Goal: Contribute content: Contribute content

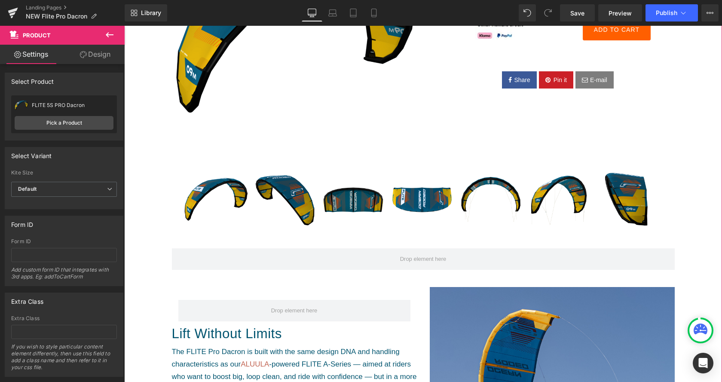
scroll to position [175, 0]
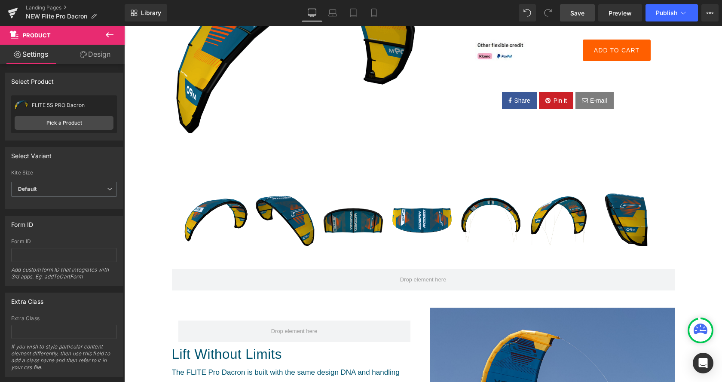
click at [575, 12] on span "Save" at bounding box center [577, 13] width 14 height 9
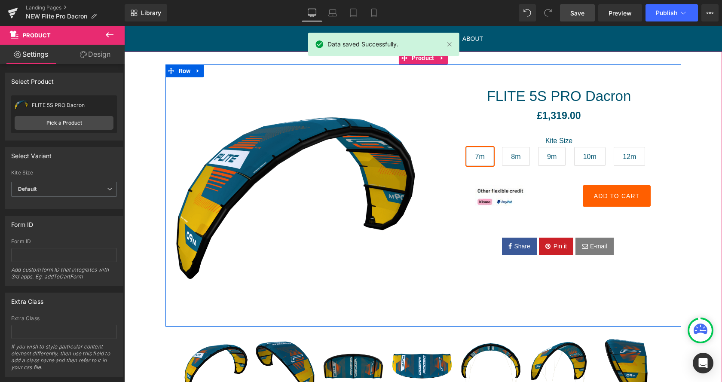
scroll to position [0, 0]
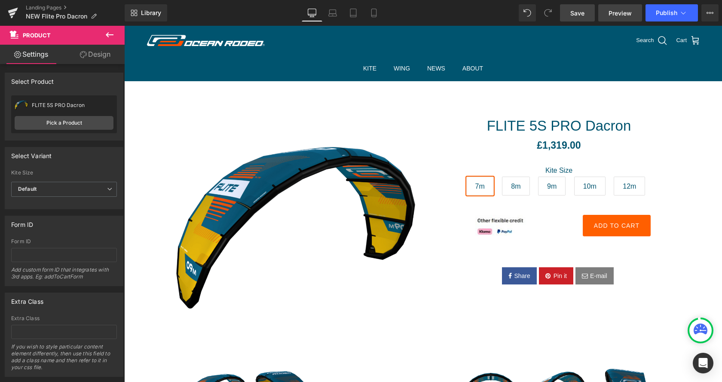
click at [620, 14] on span "Preview" at bounding box center [619, 13] width 23 height 9
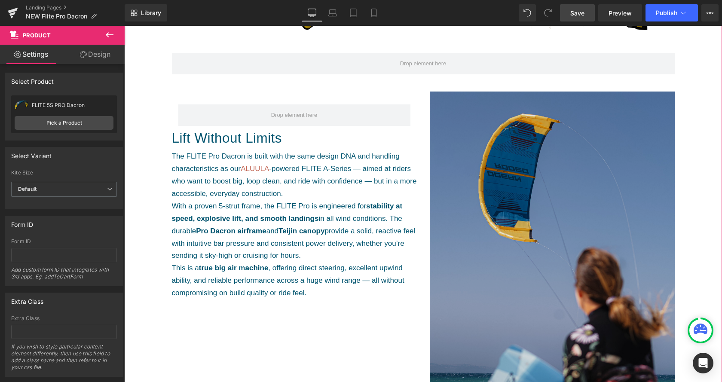
scroll to position [394, 0]
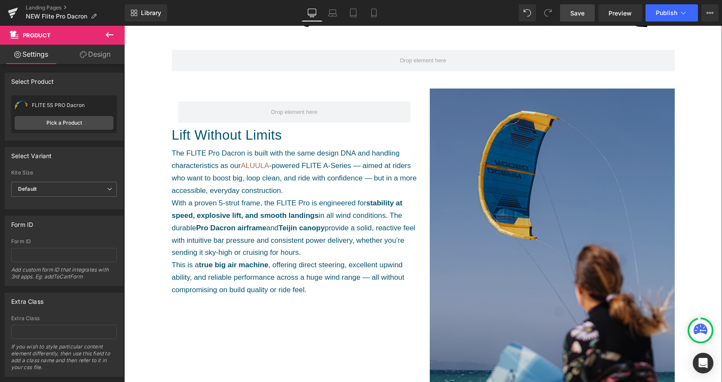
click at [557, 230] on img at bounding box center [552, 272] width 245 height 367
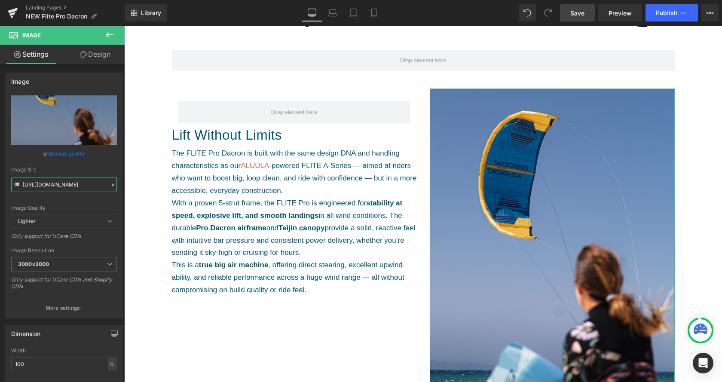
click at [57, 184] on input "[URL][DOMAIN_NAME]" at bounding box center [64, 184] width 106 height 15
click at [56, 183] on input "[URL][DOMAIN_NAME]" at bounding box center [64, 184] width 106 height 15
paste input "085-Ocean_Rodeo-JMCornu_Kite2025-JMC_4873.jpg?v=1760444979"
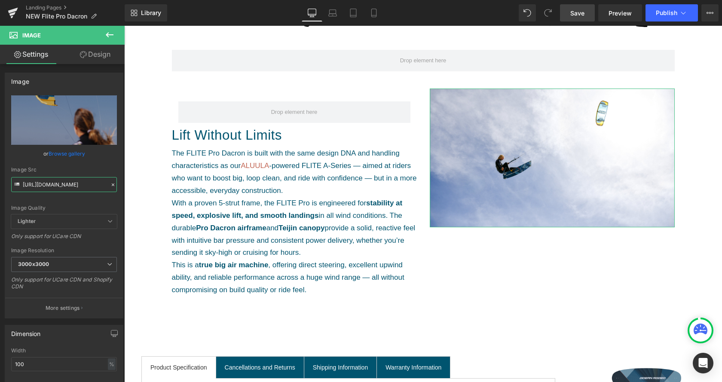
type input "[URL][DOMAIN_NAME]"
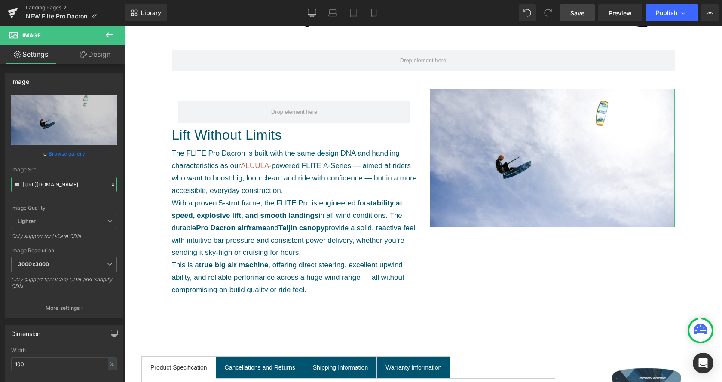
click at [55, 188] on input "[URL][DOMAIN_NAME]" at bounding box center [64, 184] width 106 height 15
paste input "text"
click at [55, 184] on input "[URL][DOMAIN_NAME]" at bounding box center [64, 184] width 106 height 15
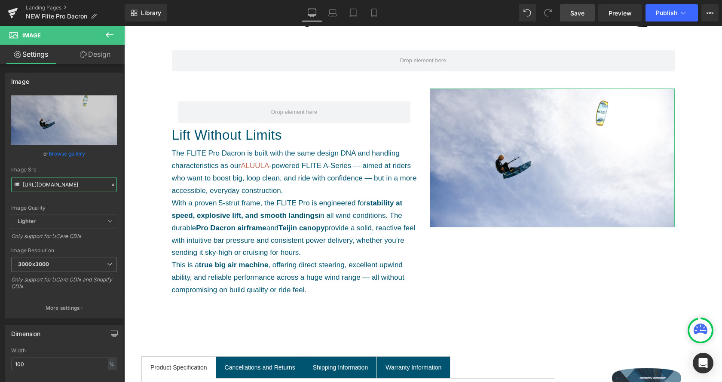
click at [55, 184] on input "[URL][DOMAIN_NAME]" at bounding box center [64, 184] width 106 height 15
paste input "IMG_8895_1.jpg?v=1760445144"
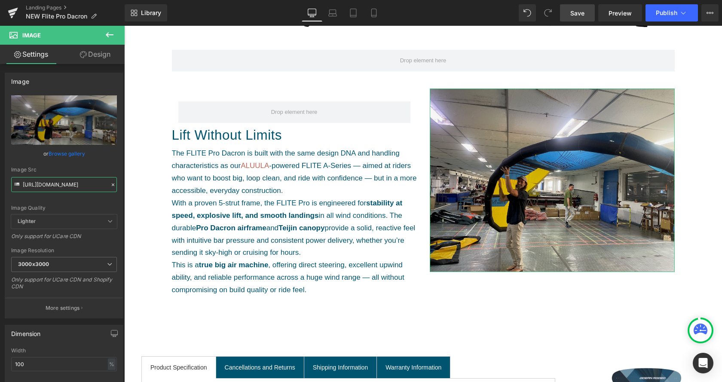
type input "[URL][DOMAIN_NAME]"
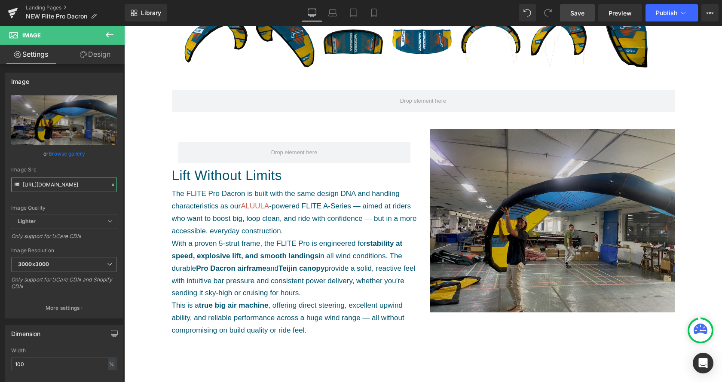
scroll to position [351, 0]
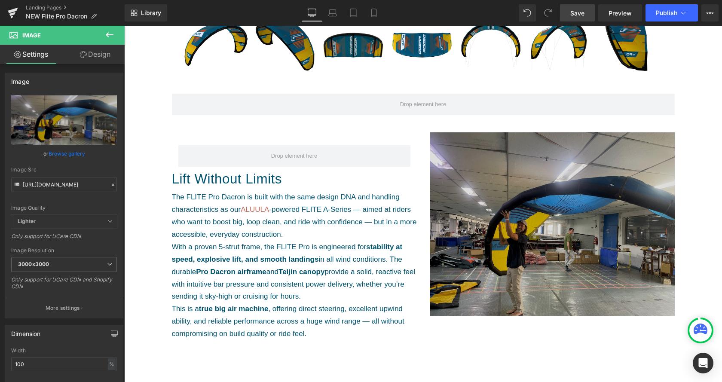
click at [516, 178] on img at bounding box center [552, 224] width 245 height 184
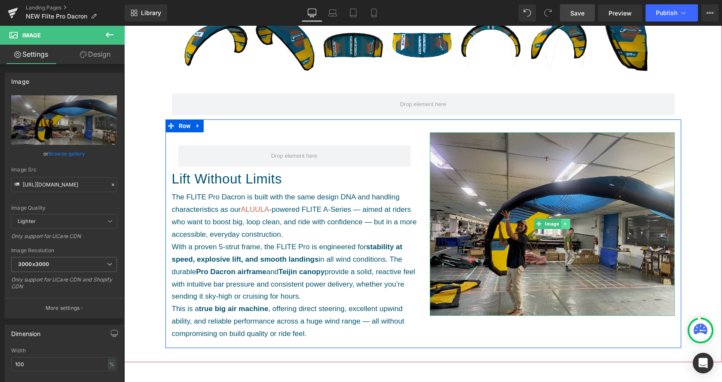
click at [567, 223] on link at bounding box center [565, 224] width 9 height 10
click at [571, 223] on link at bounding box center [569, 224] width 9 height 10
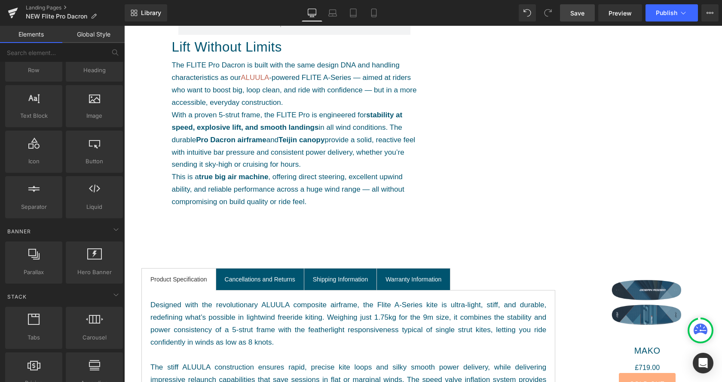
scroll to position [438, 0]
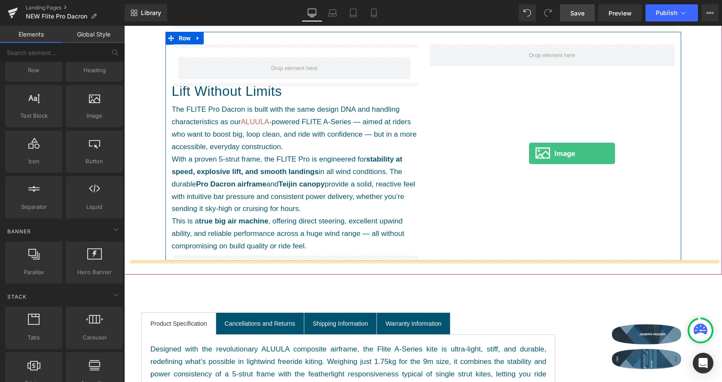
drag, startPoint x: 222, startPoint y: 139, endPoint x: 529, endPoint y: 153, distance: 307.1
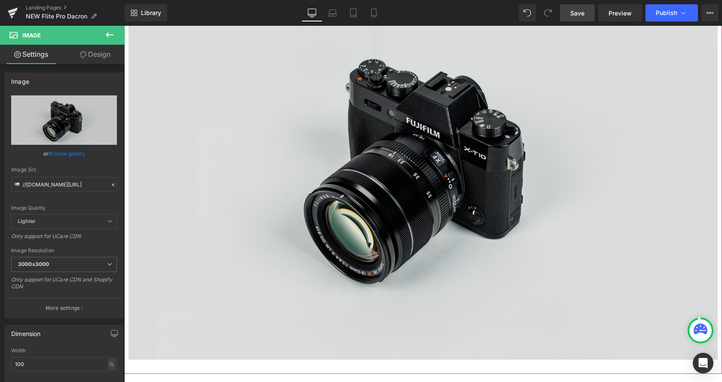
scroll to position [614, 0]
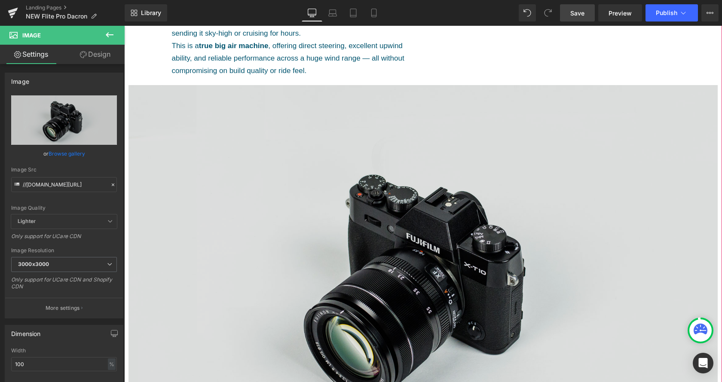
click at [326, 139] on img at bounding box center [422, 280] width 589 height 390
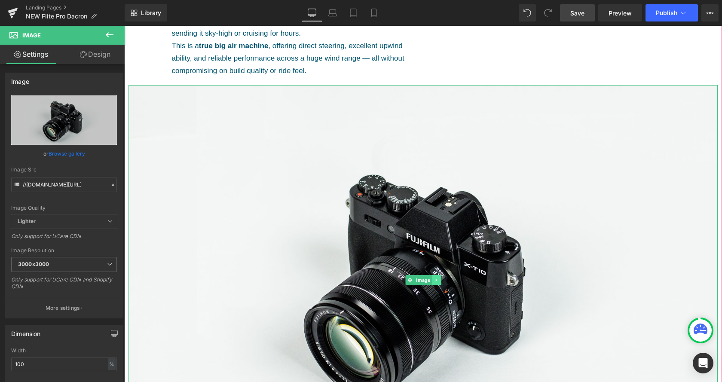
click at [436, 282] on link at bounding box center [436, 280] width 9 height 10
click at [443, 281] on link at bounding box center [441, 280] width 9 height 10
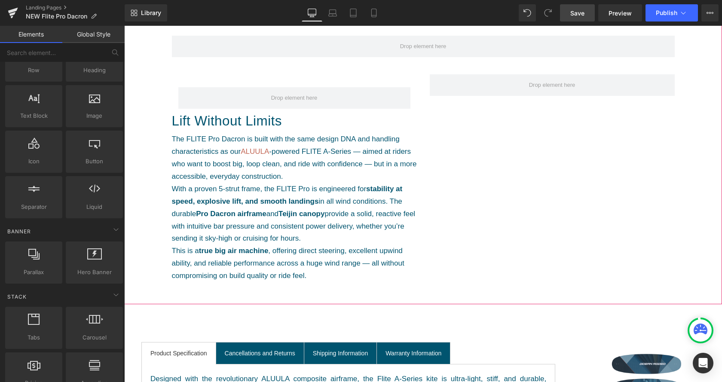
scroll to position [394, 0]
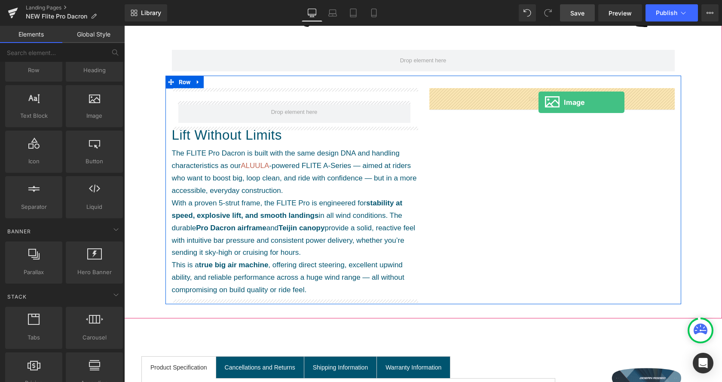
drag, startPoint x: 227, startPoint y: 134, endPoint x: 538, endPoint y: 102, distance: 313.1
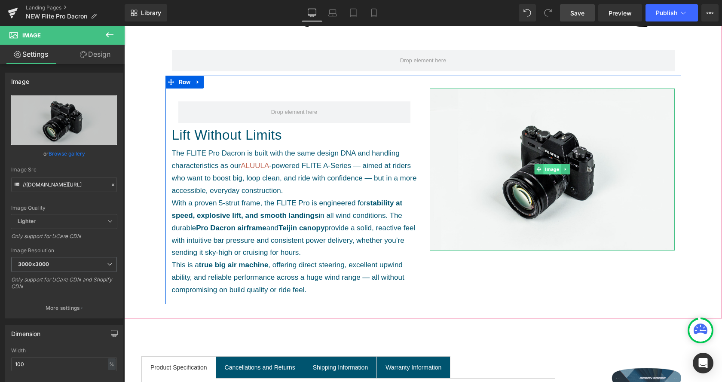
click at [550, 168] on span "Image" at bounding box center [552, 169] width 18 height 10
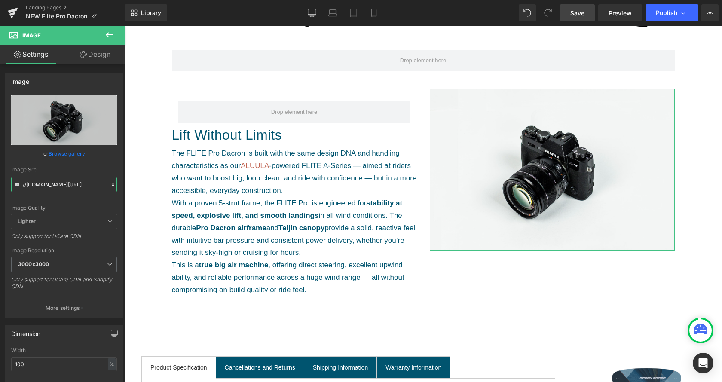
click at [52, 189] on input "//[DOMAIN_NAME][URL]" at bounding box center [64, 184] width 106 height 15
click at [53, 189] on input "//[DOMAIN_NAME][URL]" at bounding box center [64, 184] width 106 height 15
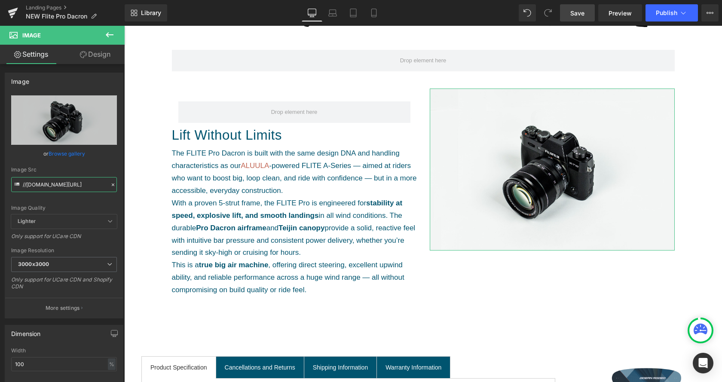
click at [53, 189] on input "//[DOMAIN_NAME][URL]" at bounding box center [64, 184] width 106 height 15
paste input "[URL][DOMAIN_NAME]"
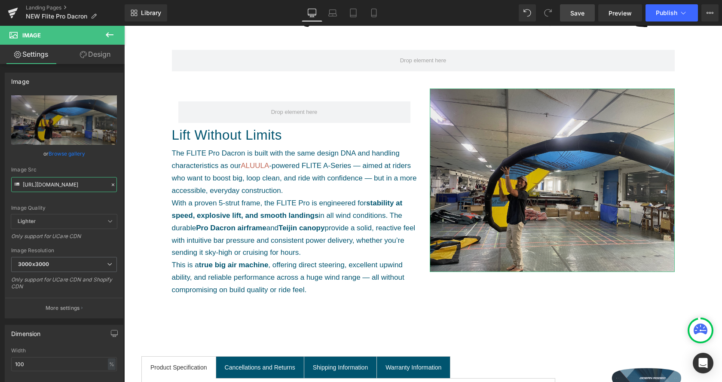
type input "[URL][DOMAIN_NAME]"
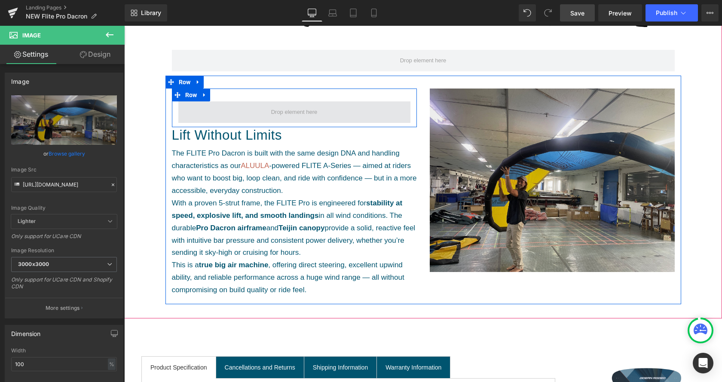
click at [299, 109] on span at bounding box center [294, 111] width 52 height 13
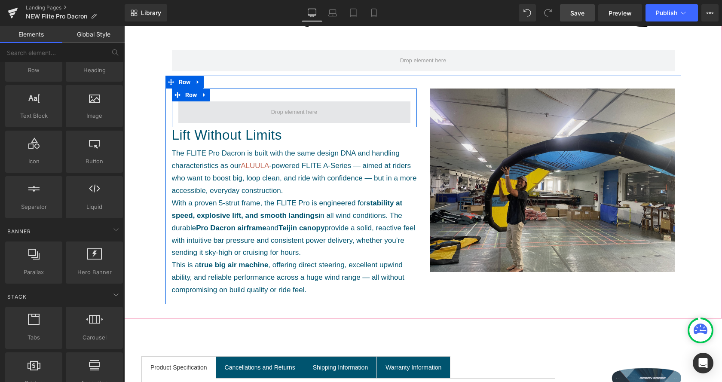
scroll to position [44, 0]
click at [202, 92] on link at bounding box center [204, 95] width 11 height 13
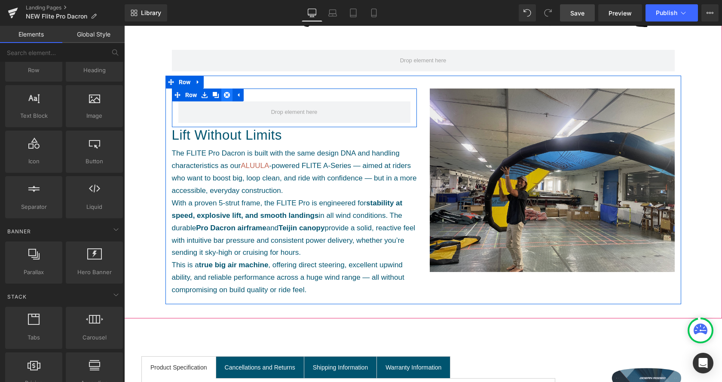
click at [228, 91] on link at bounding box center [226, 95] width 11 height 13
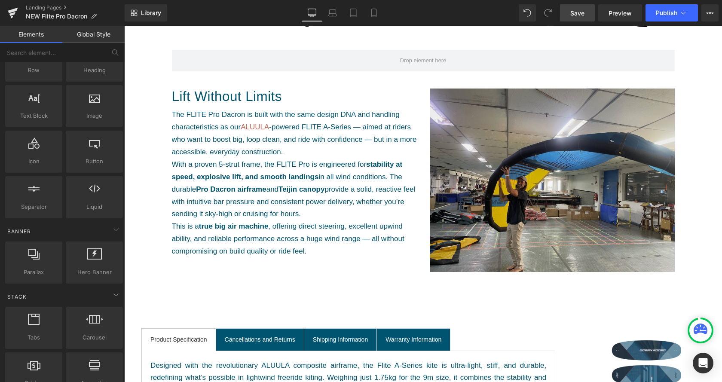
click at [573, 13] on span "Save" at bounding box center [577, 13] width 14 height 9
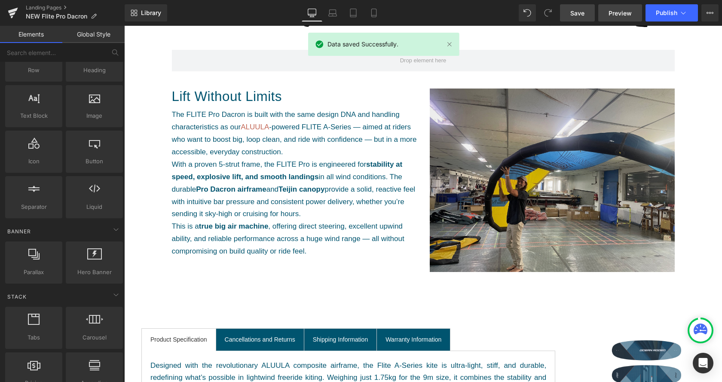
click at [617, 10] on span "Preview" at bounding box center [619, 13] width 23 height 9
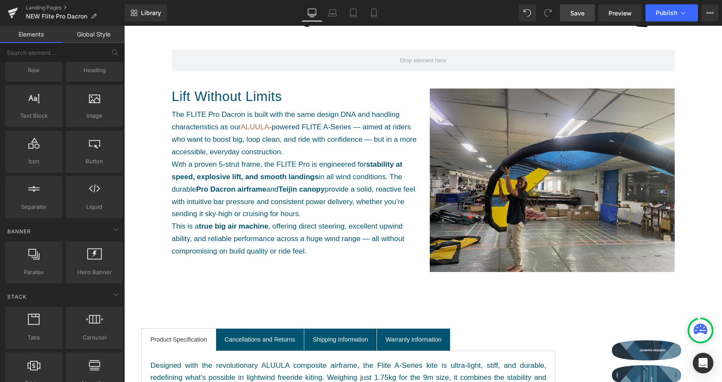
click at [587, 15] on link "Save" at bounding box center [577, 12] width 35 height 17
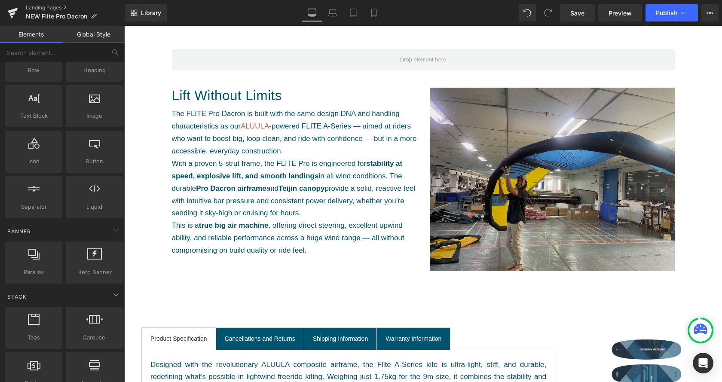
scroll to position [394, 0]
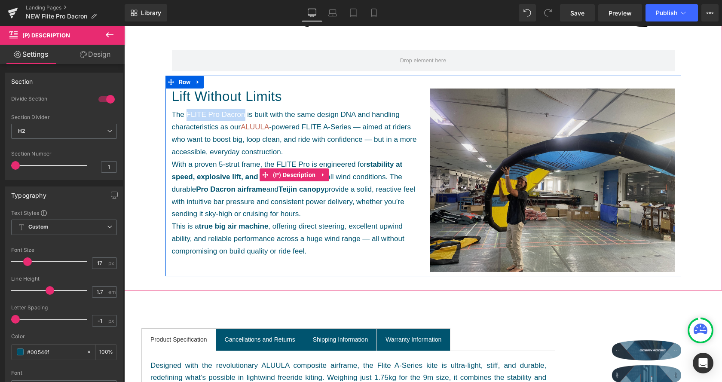
drag, startPoint x: 189, startPoint y: 116, endPoint x: 244, endPoint y: 116, distance: 54.6
click at [244, 116] on span "The FLITE Pro Dacron is built with the same design DNA and handling characteris…" at bounding box center [294, 133] width 245 height 46
copy span "FLITE Pro Dacron"
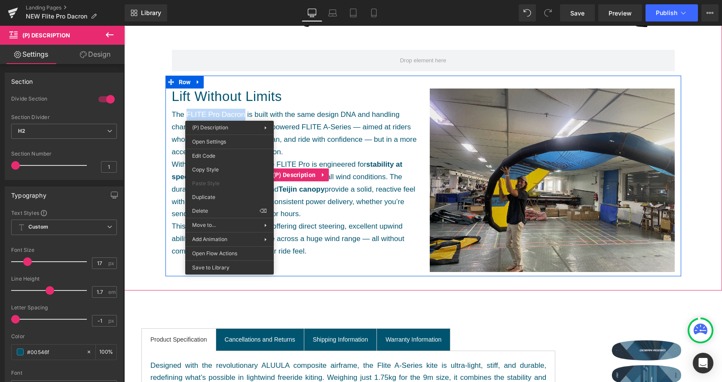
click at [218, 113] on span "The FLITE Pro Dacron is built with the same design DNA and handling characteris…" at bounding box center [294, 133] width 245 height 46
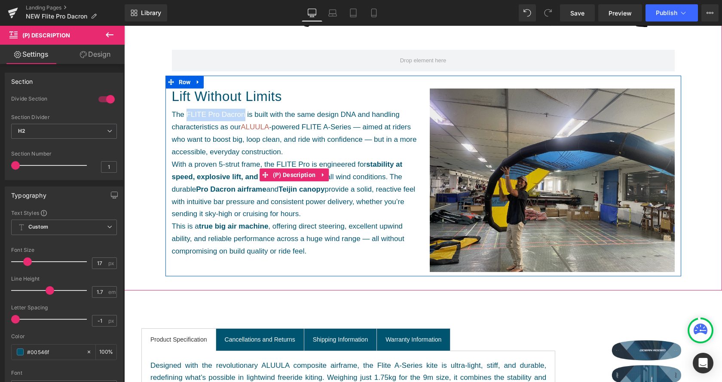
drag, startPoint x: 187, startPoint y: 114, endPoint x: 244, endPoint y: 118, distance: 57.7
click at [244, 118] on span "The FLITE Pro Dacron is built with the same design DNA and handling characteris…" at bounding box center [294, 133] width 245 height 46
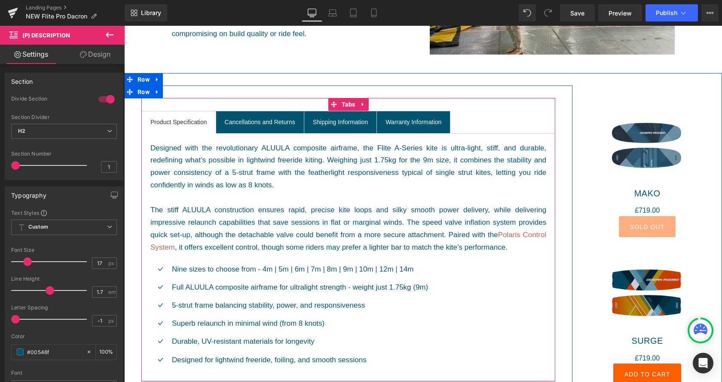
scroll to position [657, 0]
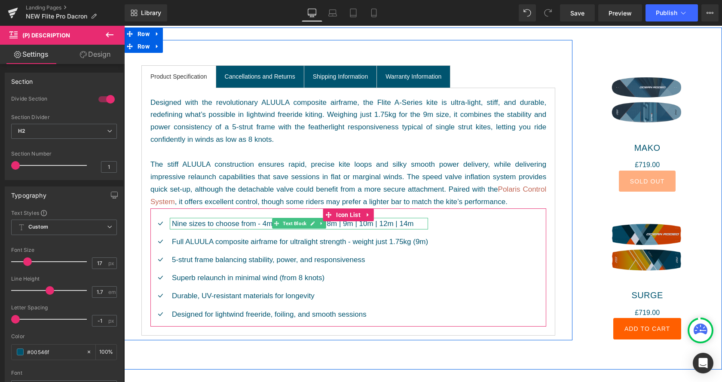
click at [259, 225] on p "Nine sizes to choose from - 4m | 5m | 6m | 7m | 8m | 9m | 10m | 12m | 14m" at bounding box center [300, 224] width 256 height 12
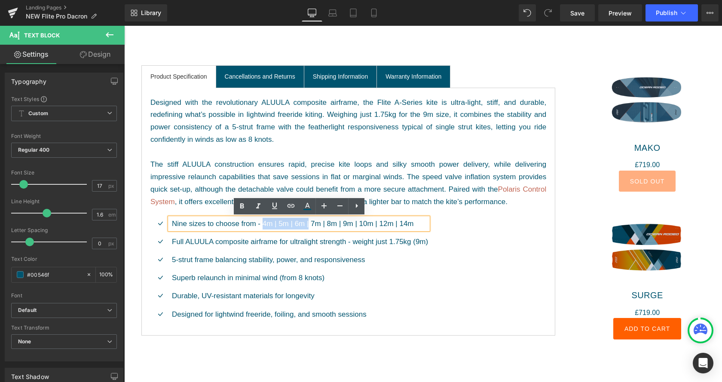
drag, startPoint x: 309, startPoint y: 223, endPoint x: 263, endPoint y: 224, distance: 46.0
click at [263, 224] on p "Nine sizes to choose from - 4m | 5m | 6m | 7m | 8m | 9m | 10m | 12m | 14m" at bounding box center [300, 224] width 256 height 12
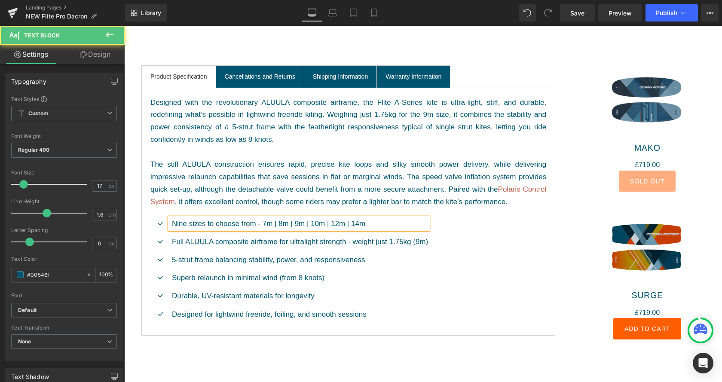
drag, startPoint x: 368, startPoint y: 223, endPoint x: 347, endPoint y: 224, distance: 20.6
click at [347, 224] on p "Nine sizes to choose from - 7m | 8m | 9m | 10m | 12m | 14m" at bounding box center [300, 224] width 256 height 12
drag, startPoint x: 356, startPoint y: 223, endPoint x: 345, endPoint y: 224, distance: 10.8
click at [343, 224] on p "Nine sizes to choose from - 7m | 8m | 9m | 10m | 12m" at bounding box center [300, 224] width 256 height 12
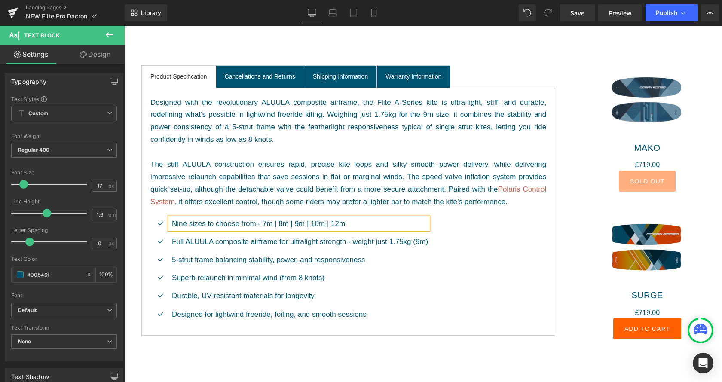
click at [176, 221] on p "Nine sizes to choose from - 7m | 8m | 9m | 10m | 12m" at bounding box center [300, 224] width 256 height 12
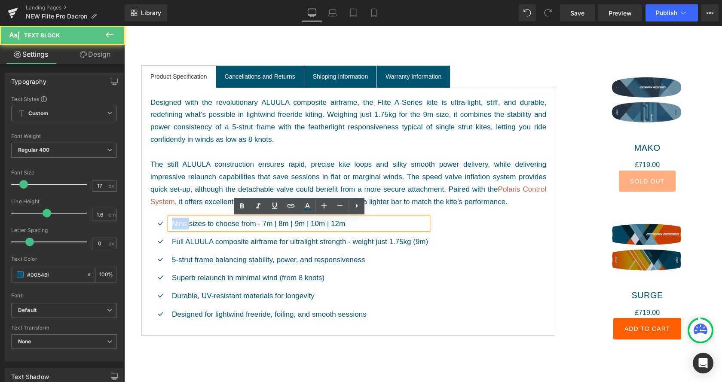
click at [176, 222] on p "Nine sizes to choose from - 7m | 8m | 9m | 10m | 12m" at bounding box center [300, 224] width 256 height 12
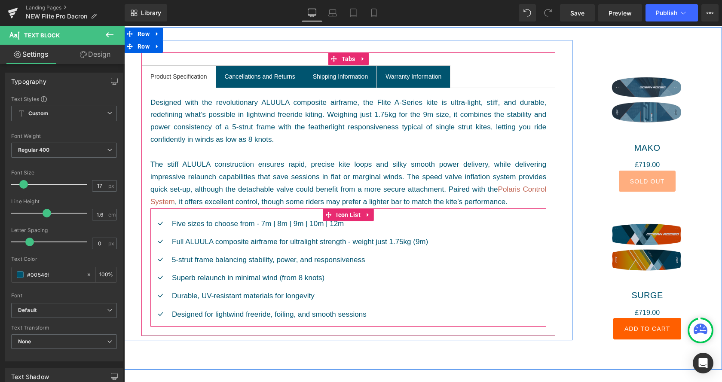
scroll to position [701, 0]
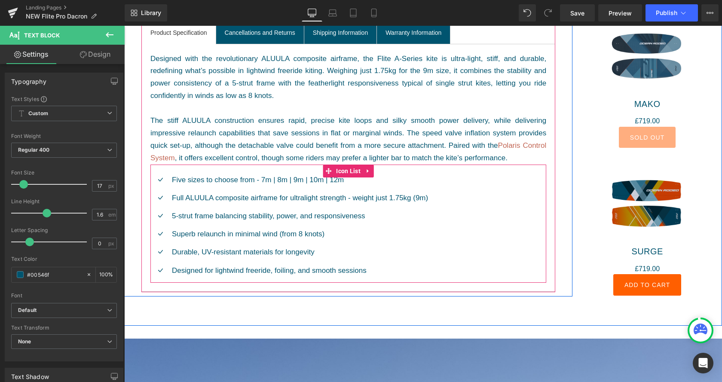
click at [446, 203] on div "Icon Five sizes to choose from - 7m | 8m | 9m | 10m | 12m Text Block Icon Full …" at bounding box center [348, 228] width 396 height 109
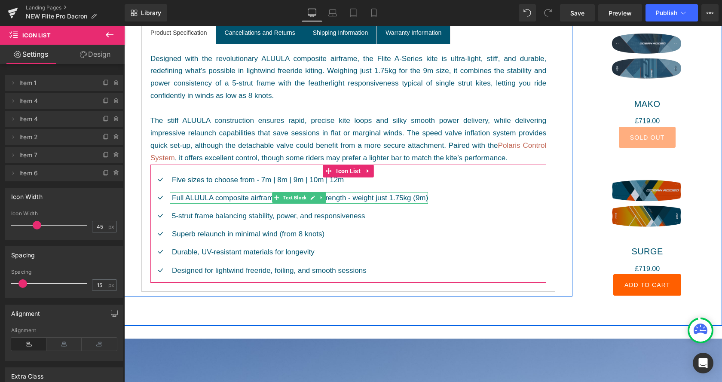
click at [242, 197] on p "Full ALUULA composite airframe for ultralight strength - weight just 1.75kg (9m)" at bounding box center [300, 198] width 256 height 12
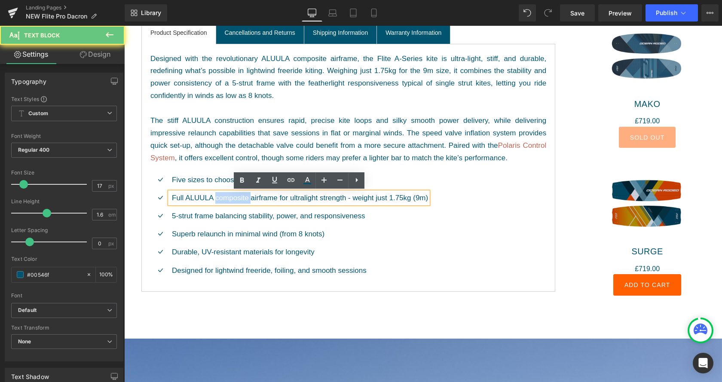
click at [242, 197] on p "Full ALUULA composite airframe for ultralight strength - weight just 1.75kg (9m)" at bounding box center [300, 198] width 256 height 12
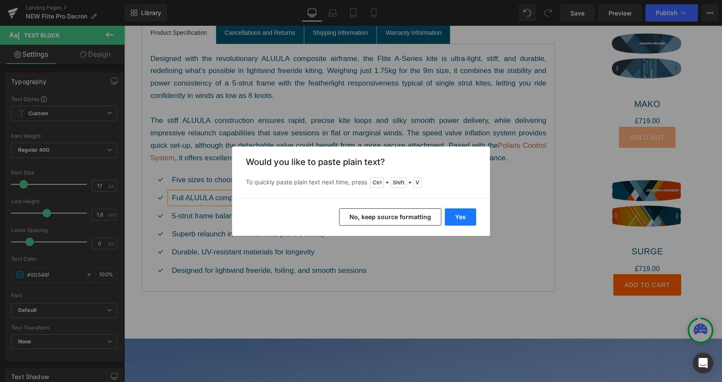
click at [455, 217] on button "Yes" at bounding box center [460, 216] width 31 height 17
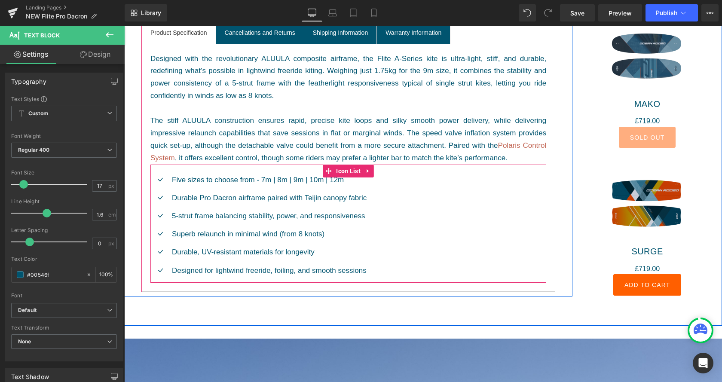
click at [281, 215] on span "Text Block" at bounding box center [294, 216] width 27 height 10
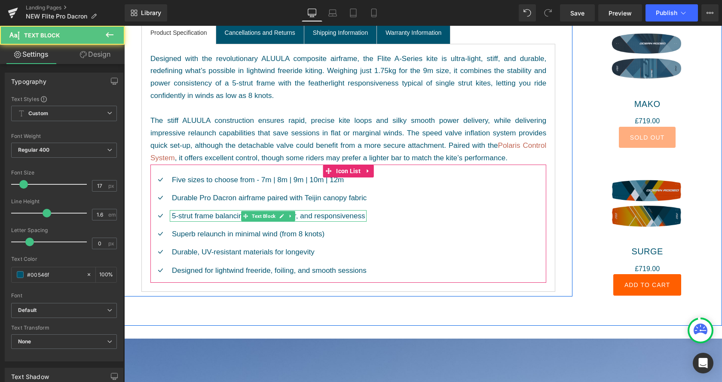
click at [348, 219] on p "5-strut frame balancing stability, power, and responsiveness" at bounding box center [269, 216] width 195 height 12
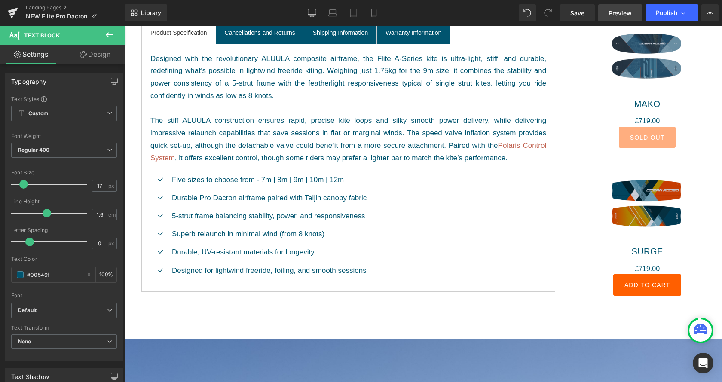
click at [618, 9] on span "Preview" at bounding box center [619, 13] width 23 height 9
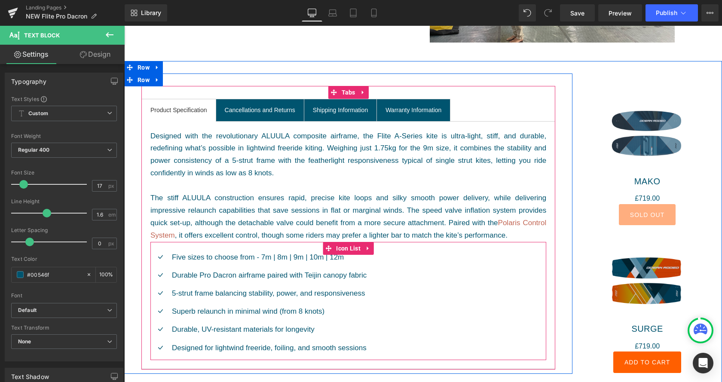
scroll to position [614, 0]
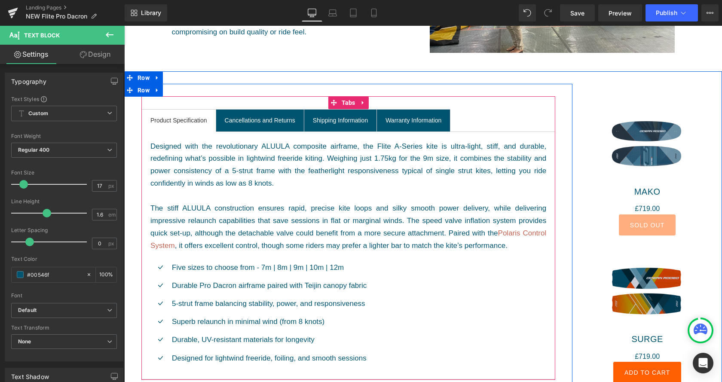
click at [346, 244] on div "Designed with the revolutionary ALUULA composite airframe, the Flite A-Series k…" at bounding box center [348, 197] width 396 height 112
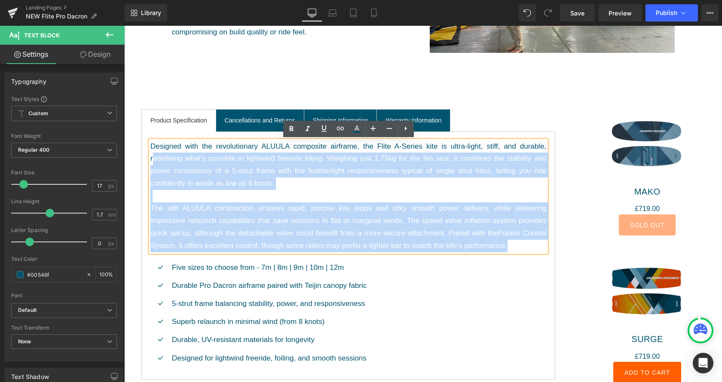
drag, startPoint x: 535, startPoint y: 248, endPoint x: 175, endPoint y: 175, distance: 367.0
click at [155, 158] on div "Designed with the revolutionary ALUULA composite airframe, the Flite A-Series k…" at bounding box center [348, 197] width 396 height 112
click at [315, 211] on div "Designed with the revolutionary ALUULA composite airframe, the Flite A-Series k…" at bounding box center [348, 197] width 396 height 112
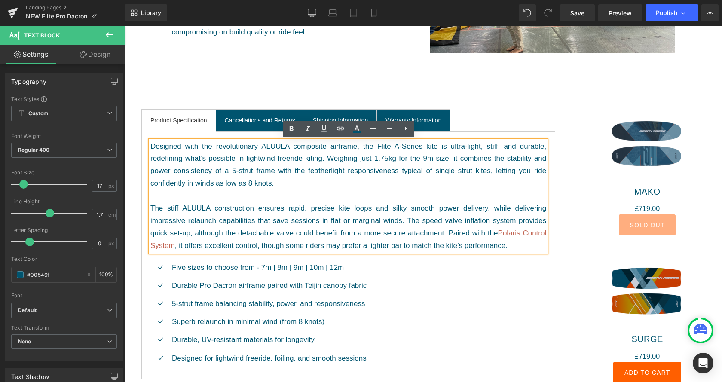
click at [446, 236] on div "Designed with the revolutionary ALUULA composite airframe, the Flite A-Series k…" at bounding box center [348, 197] width 396 height 112
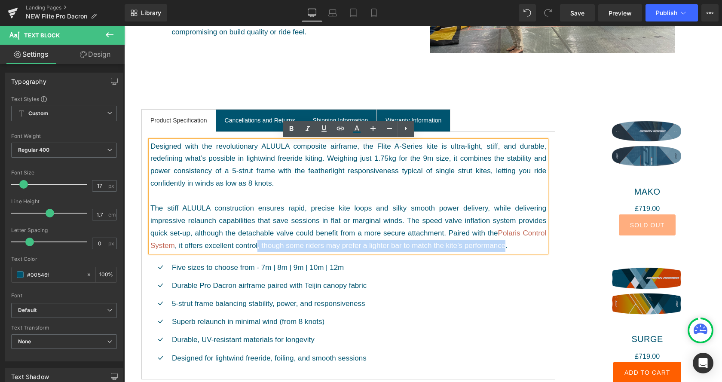
drag, startPoint x: 505, startPoint y: 247, endPoint x: 258, endPoint y: 249, distance: 247.1
click at [258, 249] on div "Designed with the revolutionary ALUULA composite airframe, the Flite A-Series k…" at bounding box center [348, 197] width 396 height 112
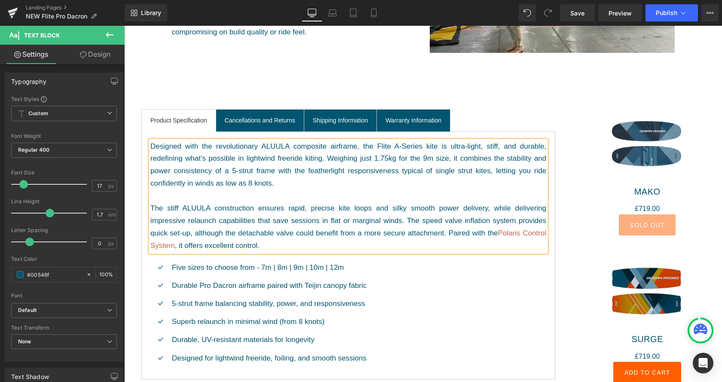
click at [443, 232] on div "Designed with the revolutionary ALUULA composite airframe, the Flite A-Series k…" at bounding box center [348, 197] width 396 height 112
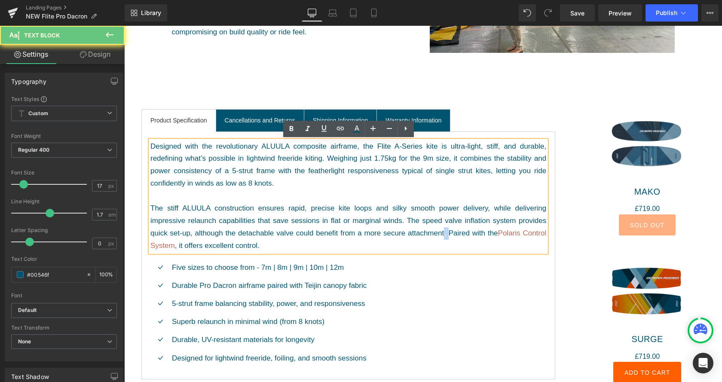
click at [444, 235] on div "Designed with the revolutionary ALUULA composite airframe, the Flite A-Series k…" at bounding box center [348, 197] width 396 height 112
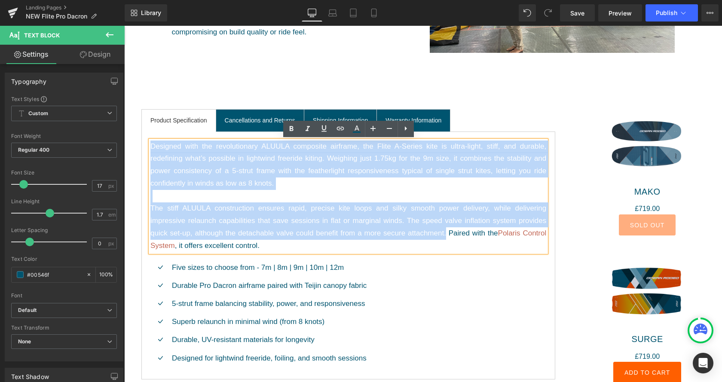
drag, startPoint x: 444, startPoint y: 232, endPoint x: 91, endPoint y: 134, distance: 366.4
click at [124, 134] on body "Skip to content Search KITE WING NEWS ABOUT Search Cart" at bounding box center [423, 301] width 598 height 1778
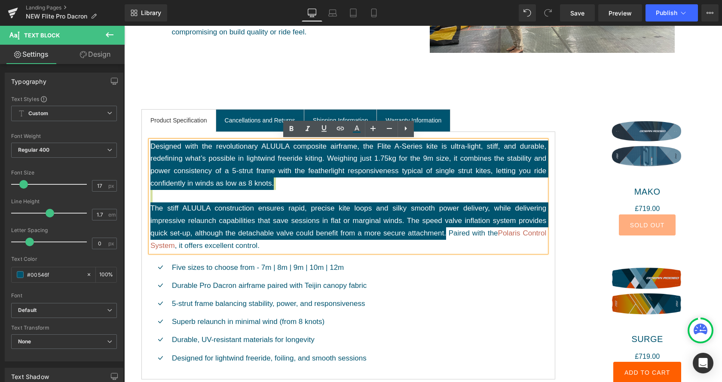
click at [91, 134] on div "Font Weight" at bounding box center [64, 136] width 106 height 6
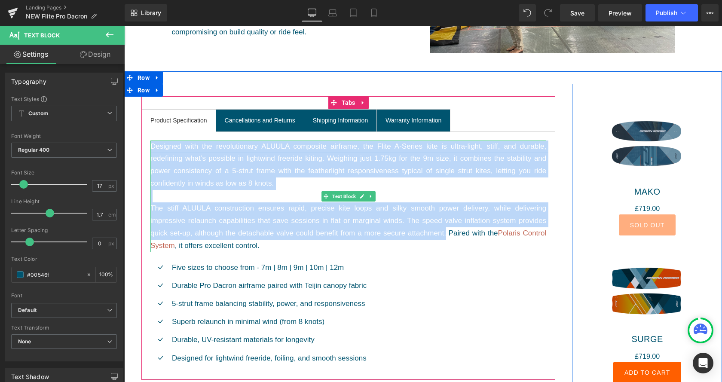
click at [351, 215] on div "Designed with the revolutionary ALUULA composite airframe, the Flite A-Series k…" at bounding box center [348, 197] width 396 height 112
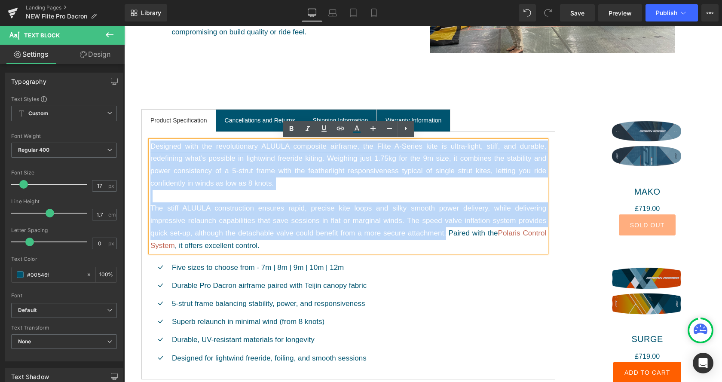
drag, startPoint x: 444, startPoint y: 234, endPoint x: 148, endPoint y: 144, distance: 309.4
click at [148, 144] on div "Designed with the revolutionary ALUULA composite airframe, the Flite A-Series k…" at bounding box center [348, 255] width 414 height 248
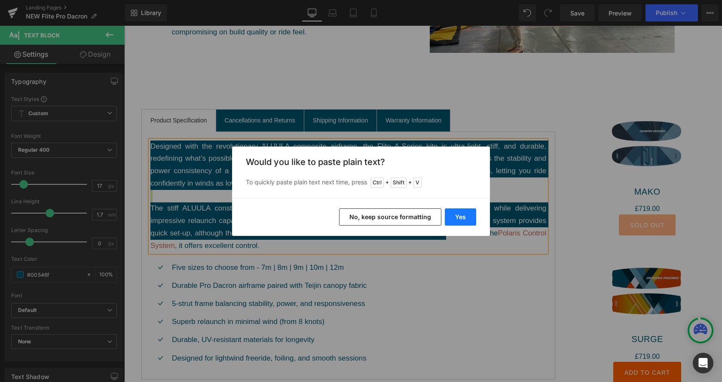
drag, startPoint x: 464, startPoint y: 217, endPoint x: 339, endPoint y: 192, distance: 127.2
click at [464, 217] on button "Yes" at bounding box center [460, 216] width 31 height 17
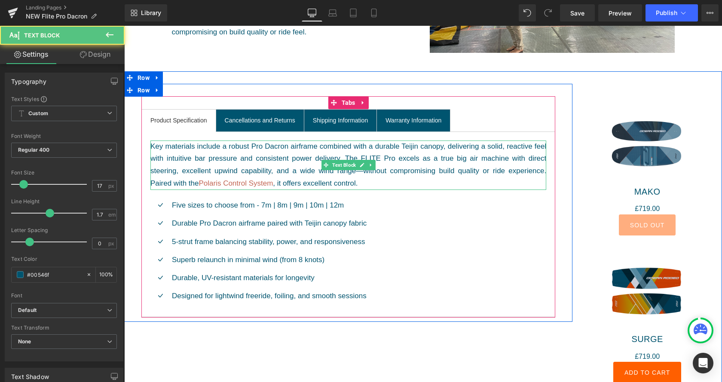
click at [412, 181] on div "Key materials include a robust Pro Dacron airframe combined with a durable Teij…" at bounding box center [348, 166] width 396 height 50
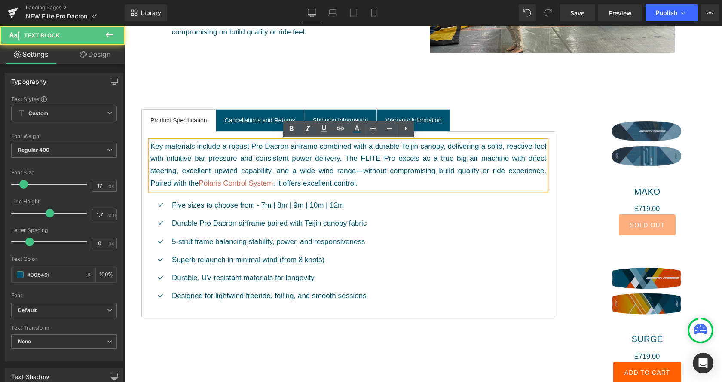
click at [362, 173] on div "Key materials include a robust Pro Dacron airframe combined with a durable Teij…" at bounding box center [348, 166] width 396 height 50
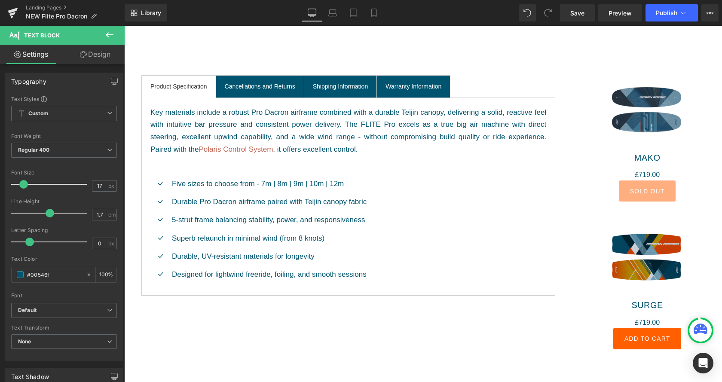
scroll to position [657, 0]
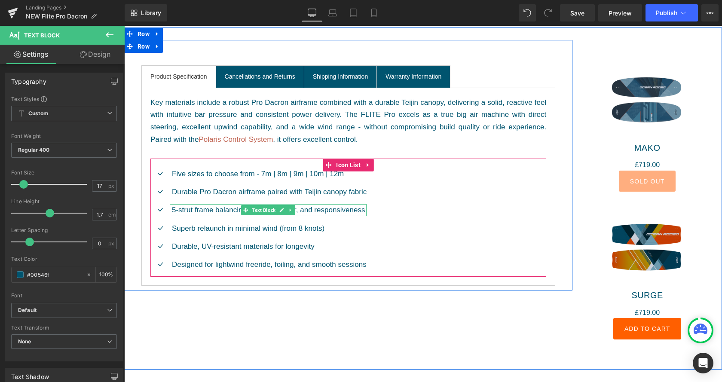
click at [229, 213] on p "5-strut frame balancing stability, power, and responsiveness" at bounding box center [269, 210] width 195 height 12
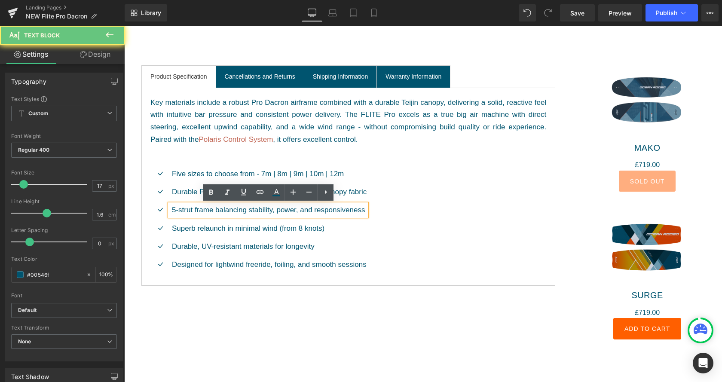
click at [229, 213] on p "5-strut frame balancing stability, power, and responsiveness" at bounding box center [269, 210] width 195 height 12
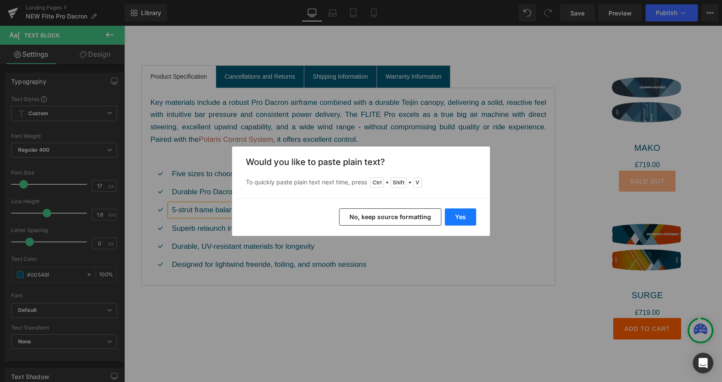
click at [467, 219] on button "Yes" at bounding box center [460, 216] width 31 height 17
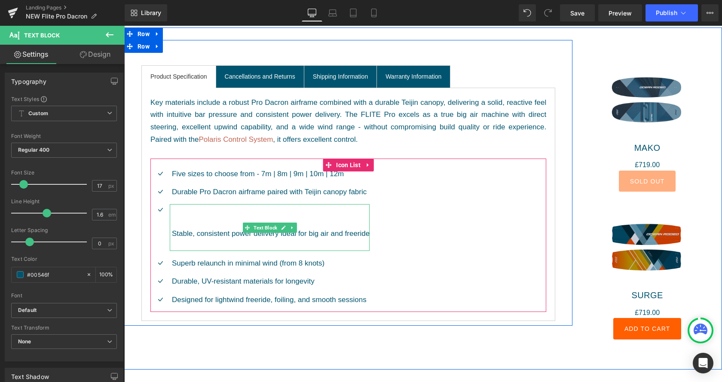
drag, startPoint x: 290, startPoint y: 222, endPoint x: 295, endPoint y: 216, distance: 7.9
click at [289, 222] on p "Stable, consistent power delivery ideal for big air and freeride" at bounding box center [271, 227] width 198 height 47
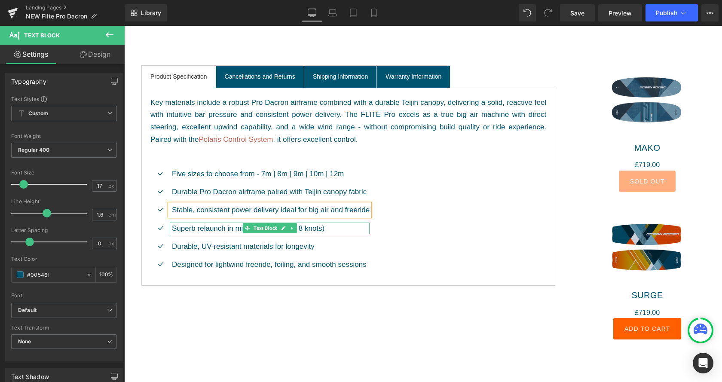
click at [316, 228] on p "Superb relaunch in minimal wind (from 8 knots)" at bounding box center [271, 229] width 198 height 12
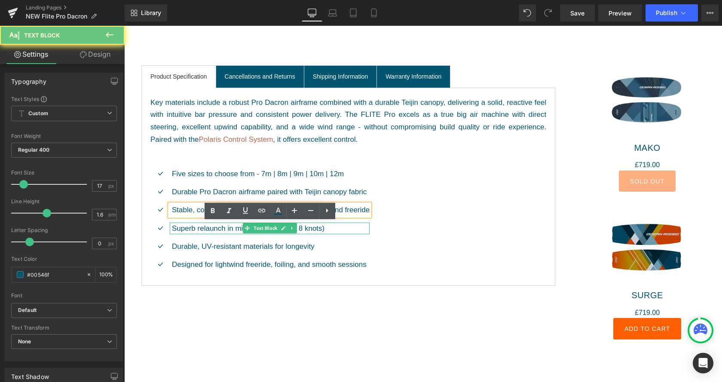
click at [316, 228] on p "Superb relaunch in minimal wind (from 8 knots)" at bounding box center [271, 229] width 198 height 12
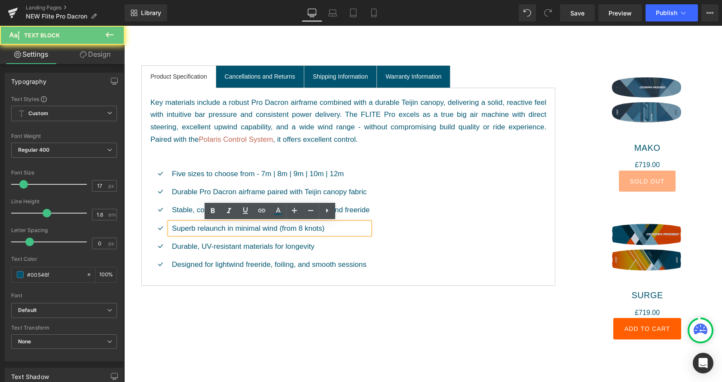
click at [316, 228] on p "Superb relaunch in minimal wind (from 8 knots)" at bounding box center [271, 229] width 198 height 12
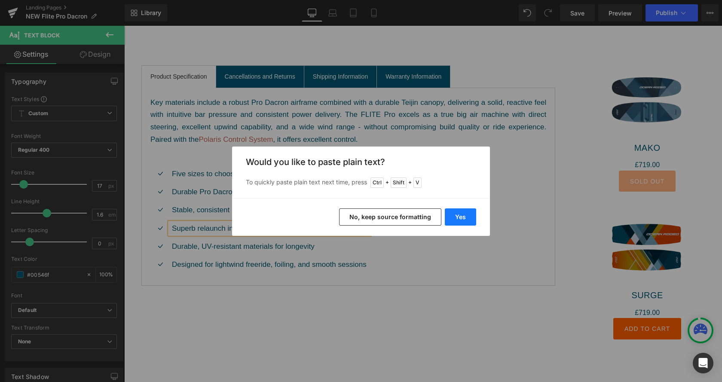
click at [467, 222] on button "Yes" at bounding box center [460, 216] width 31 height 17
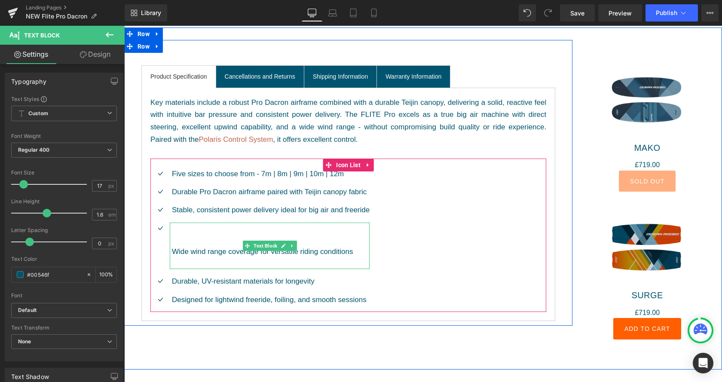
click at [252, 232] on p "Wide wind range coverage for versatile riding conditions" at bounding box center [271, 246] width 198 height 47
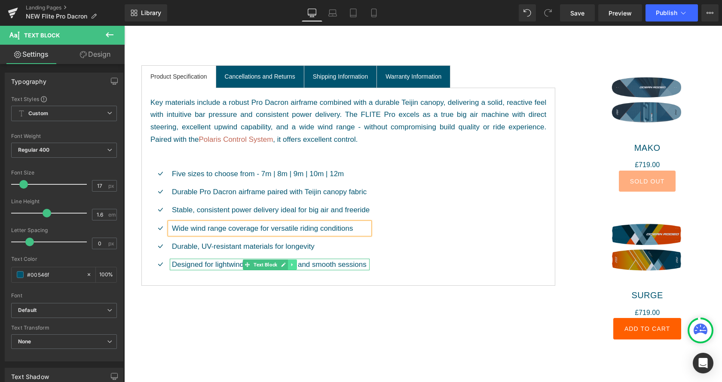
click at [293, 265] on link at bounding box center [292, 265] width 9 height 10
click at [335, 265] on p "Designed for lightwind freeride, foiling, and smooth sessions" at bounding box center [271, 265] width 198 height 12
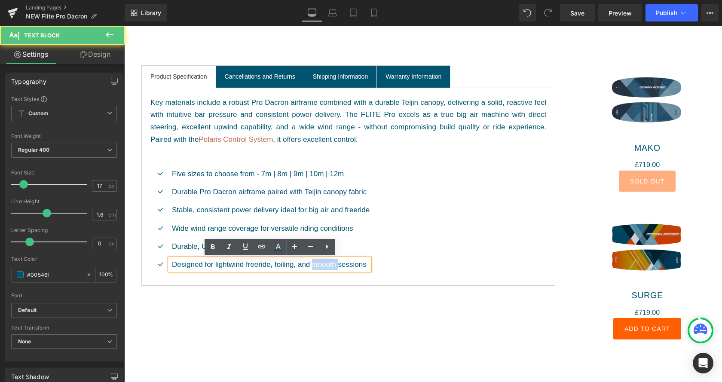
click at [335, 265] on p "Designed for lightwind freeride, foiling, and smooth sessions" at bounding box center [271, 265] width 198 height 12
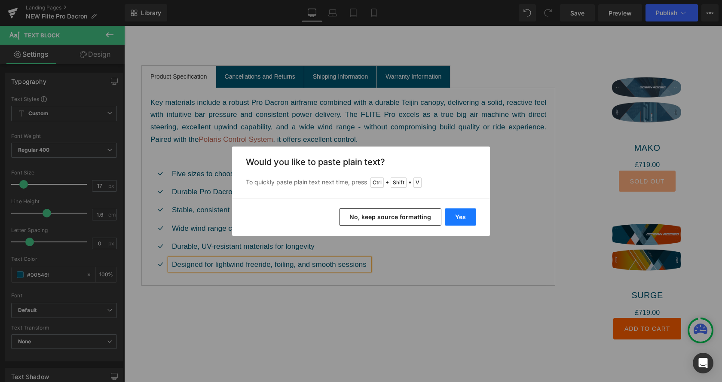
click at [465, 218] on button "Yes" at bounding box center [460, 216] width 31 height 17
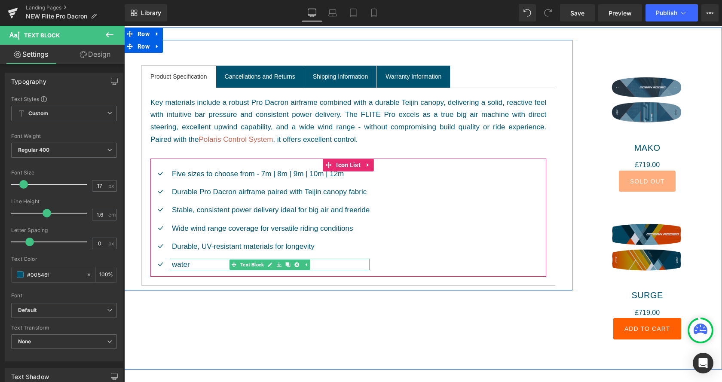
click at [183, 263] on p "water" at bounding box center [271, 265] width 198 height 12
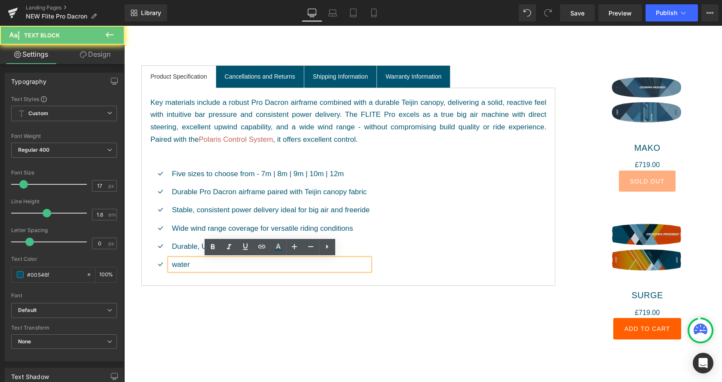
click at [183, 263] on p "water" at bounding box center [271, 265] width 198 height 12
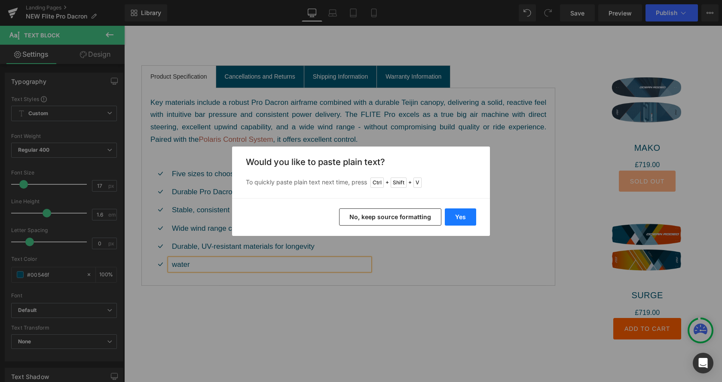
click at [462, 217] on button "Yes" at bounding box center [460, 216] width 31 height 17
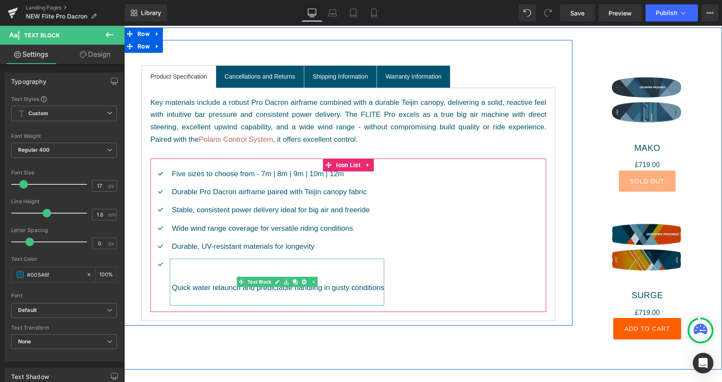
click at [213, 263] on p "Quick water relaunch and predictable handling in gusty conditions" at bounding box center [278, 282] width 212 height 47
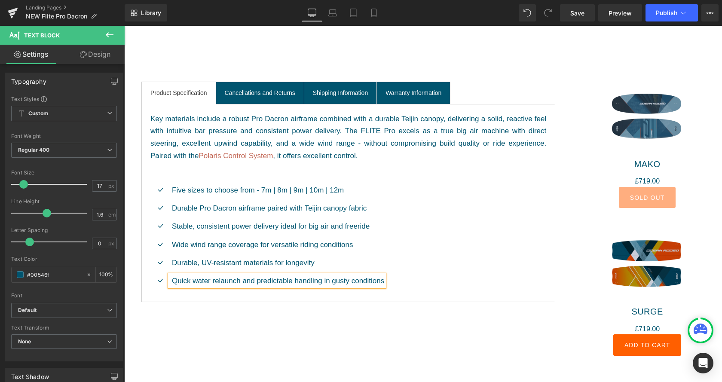
scroll to position [526, 0]
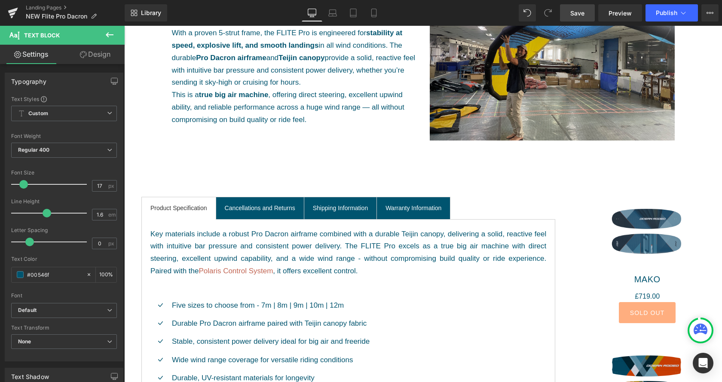
drag, startPoint x: 569, startPoint y: 15, endPoint x: 351, endPoint y: 170, distance: 268.4
click at [569, 15] on link "Save" at bounding box center [577, 12] width 35 height 17
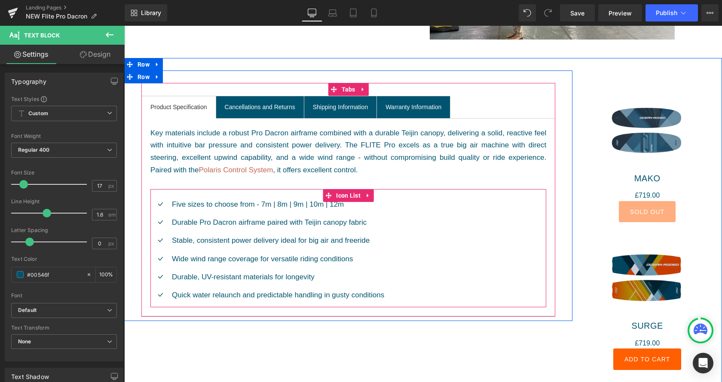
scroll to position [614, 0]
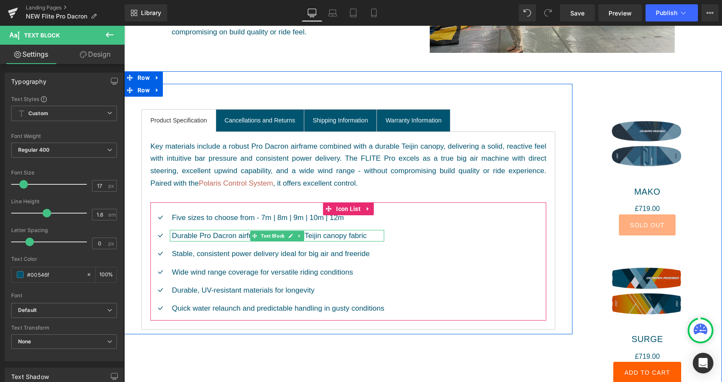
click at [309, 234] on p "Durable Pro Dacron airframe paired with Teijin canopy fabric" at bounding box center [278, 236] width 212 height 12
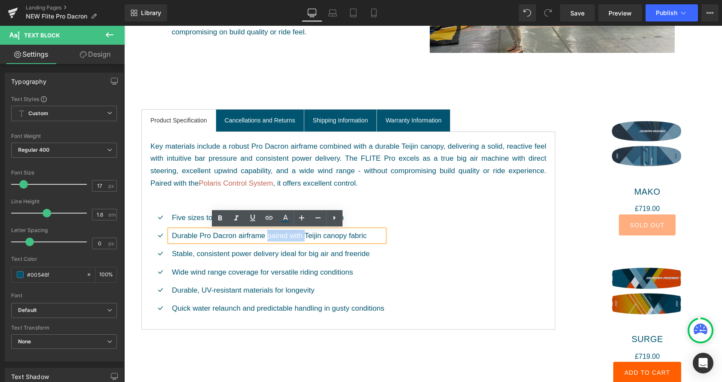
drag, startPoint x: 305, startPoint y: 236, endPoint x: 269, endPoint y: 236, distance: 35.7
click at [269, 236] on p "Durable Pro Dacron airframe paired with Teijin canopy fabric" at bounding box center [278, 236] width 212 height 12
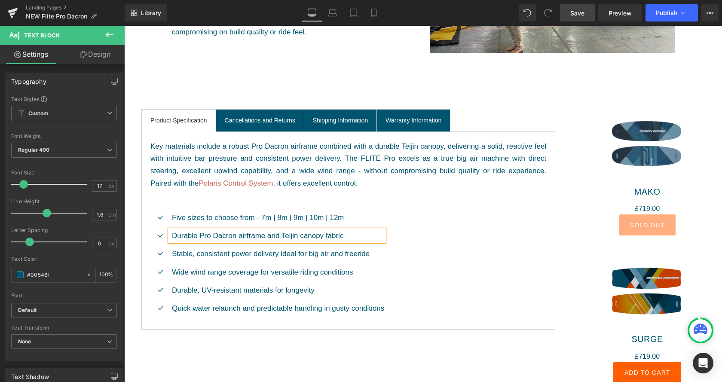
click at [580, 8] on link "Save" at bounding box center [577, 12] width 35 height 17
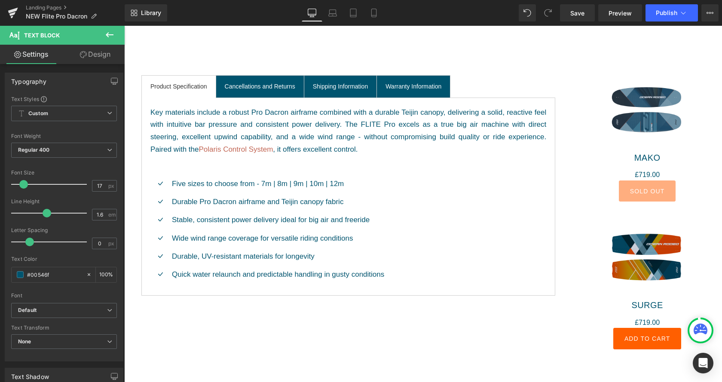
scroll to position [570, 0]
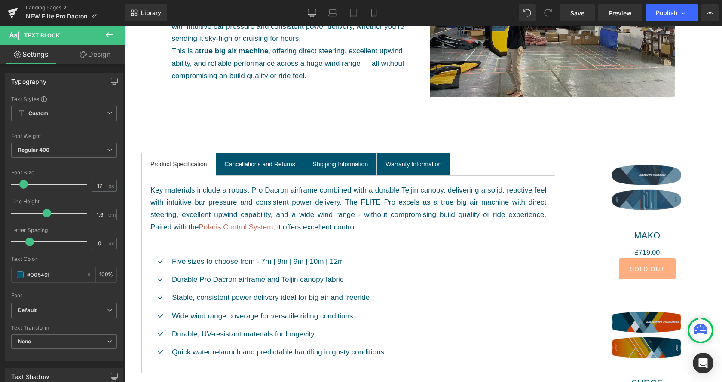
click at [102, 39] on button at bounding box center [110, 35] width 30 height 19
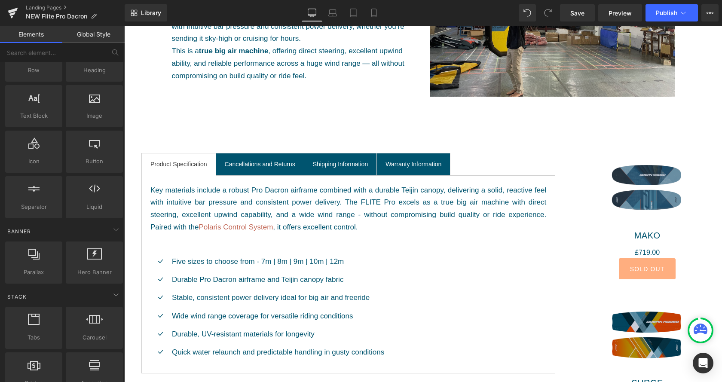
scroll to position [0, 0]
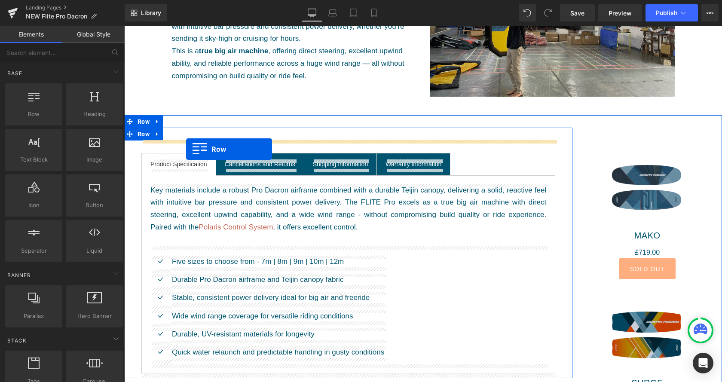
drag, startPoint x: 152, startPoint y: 136, endPoint x: 186, endPoint y: 149, distance: 36.3
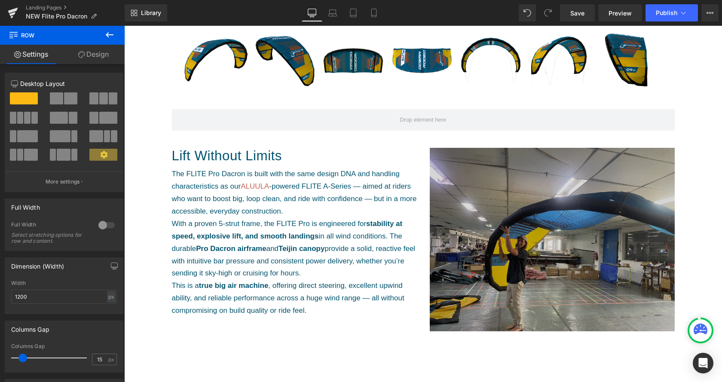
scroll to position [307, 0]
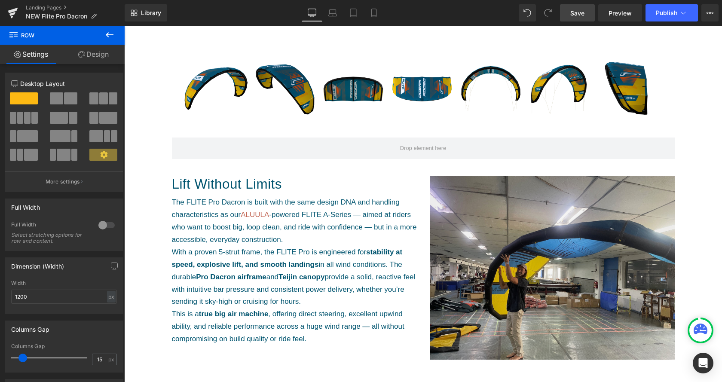
click at [586, 15] on link "Save" at bounding box center [577, 12] width 35 height 17
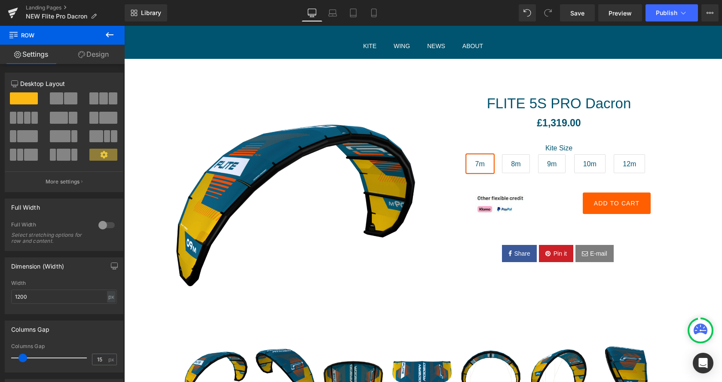
scroll to position [0, 0]
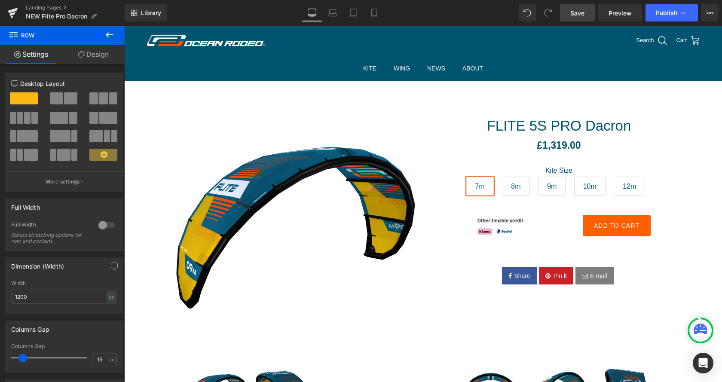
click at [574, 13] on span "Save" at bounding box center [577, 13] width 14 height 9
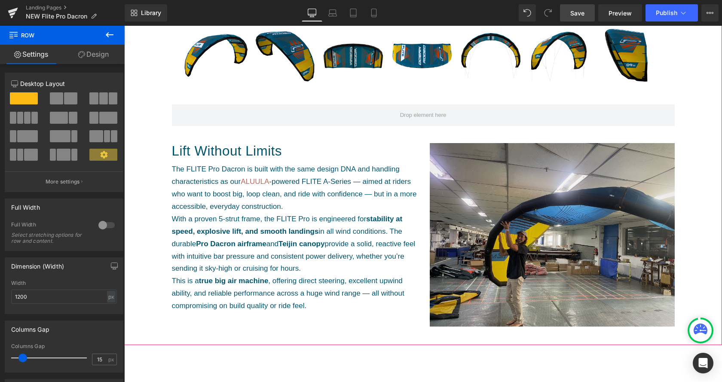
scroll to position [394, 0]
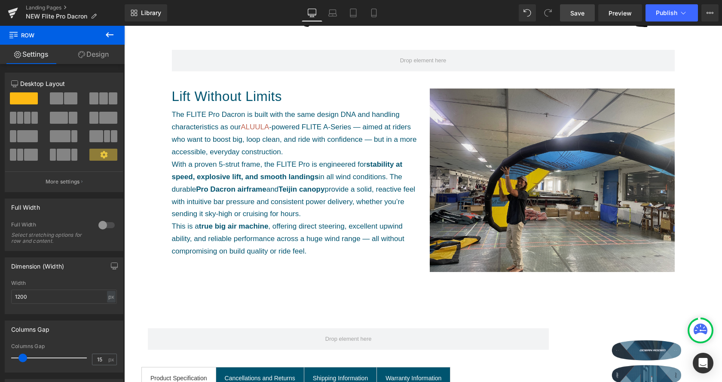
click at [108, 34] on icon at bounding box center [110, 34] width 8 height 5
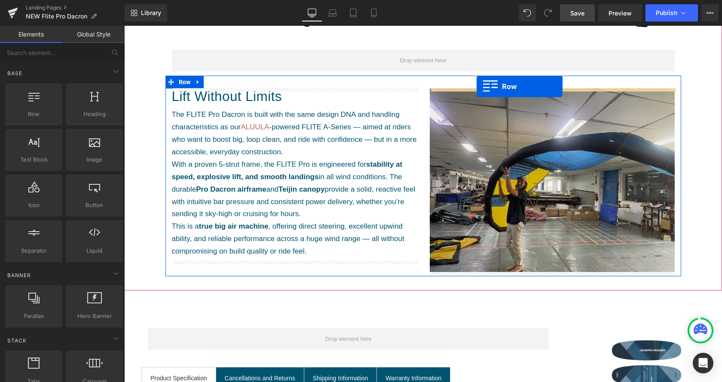
drag, startPoint x: 159, startPoint y: 137, endPoint x: 477, endPoint y: 86, distance: 322.0
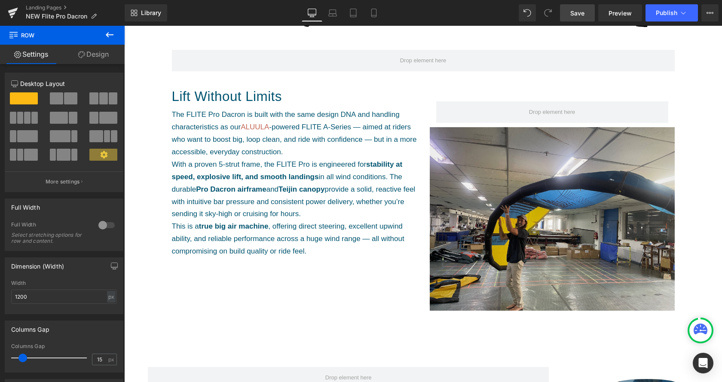
click at [581, 16] on span "Save" at bounding box center [577, 13] width 14 height 9
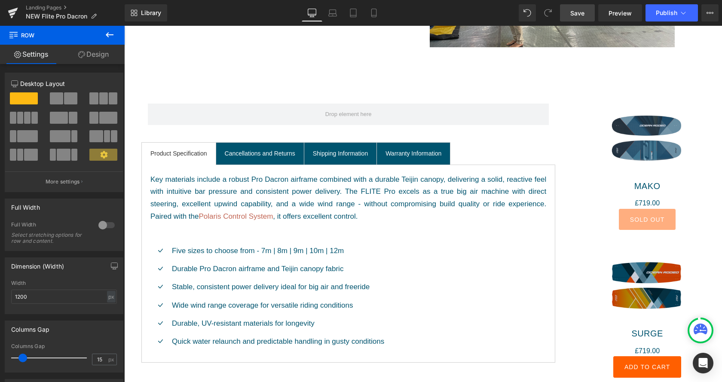
scroll to position [701, 0]
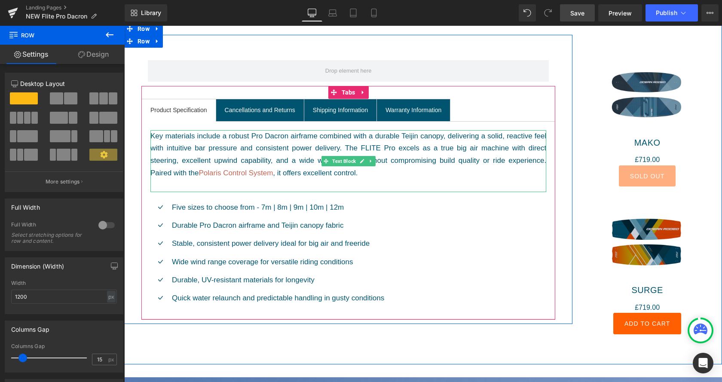
click at [371, 177] on div "Key materials include a robust Pro Dacron airframe combined with a durable Teij…" at bounding box center [348, 155] width 396 height 50
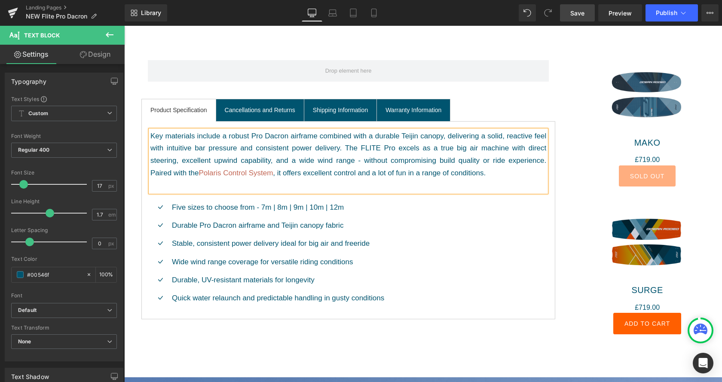
click at [579, 14] on span "Save" at bounding box center [577, 13] width 14 height 9
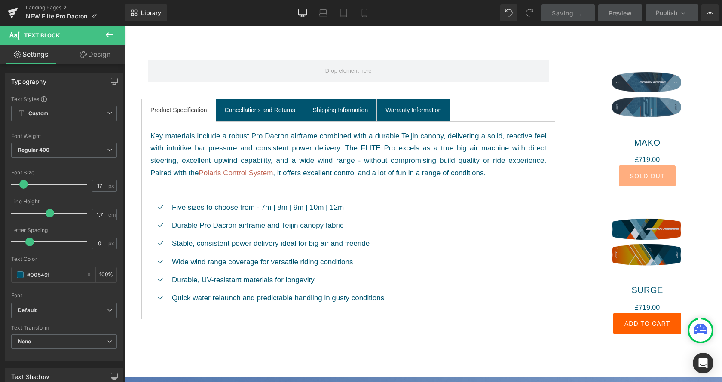
click at [579, 14] on div "Saving . . ." at bounding box center [568, 13] width 33 height 9
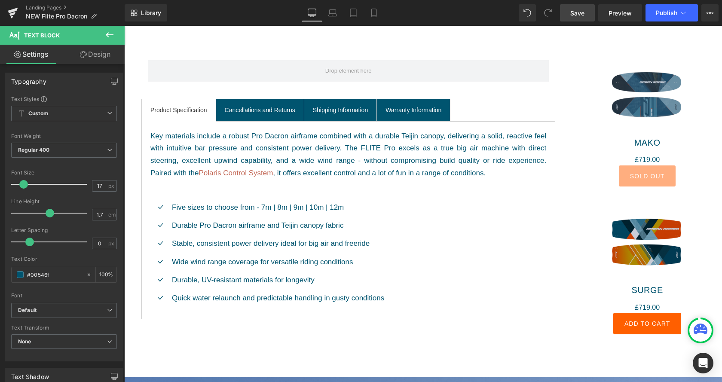
click at [576, 14] on span "Save" at bounding box center [577, 13] width 14 height 9
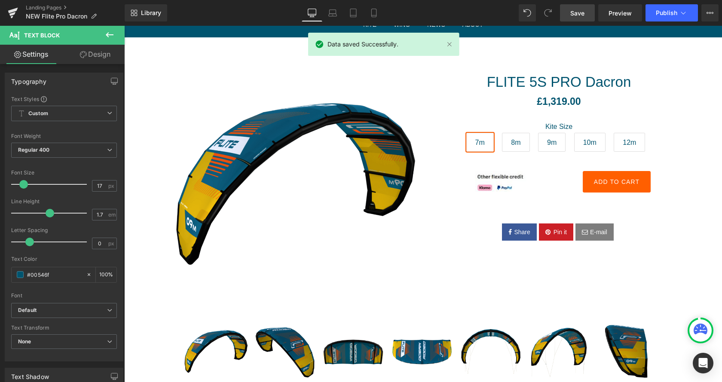
scroll to position [0, 0]
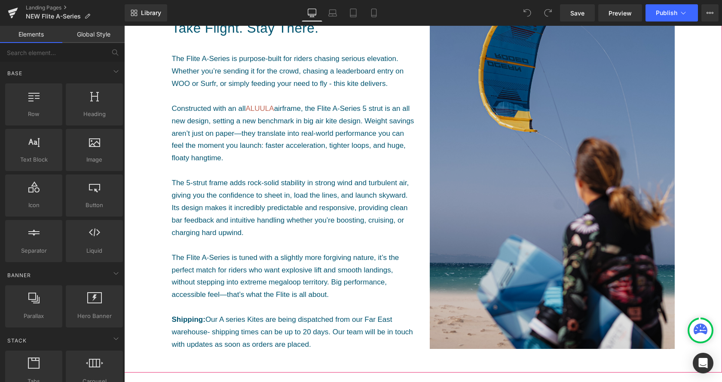
scroll to position [570, 0]
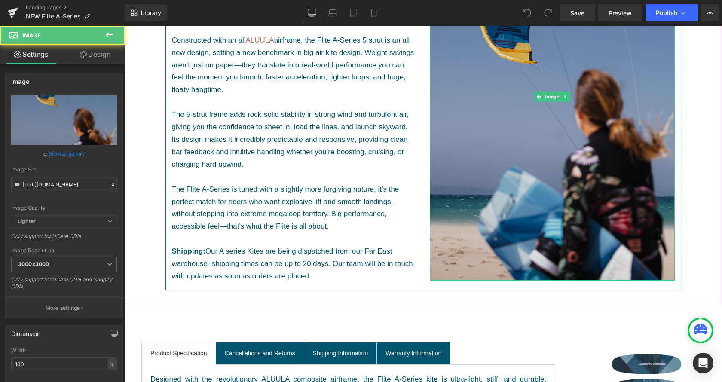
click at [515, 135] on img at bounding box center [552, 96] width 245 height 367
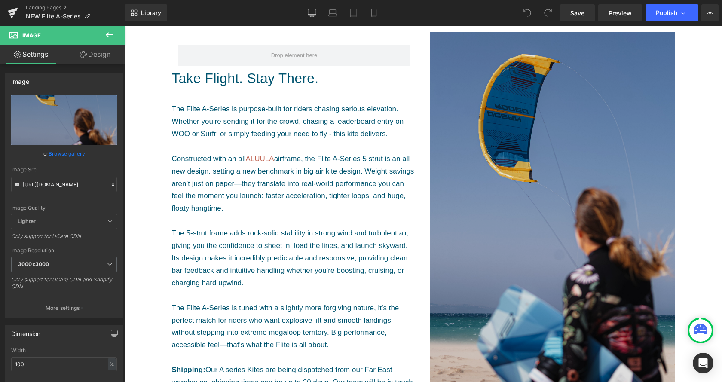
scroll to position [394, 0]
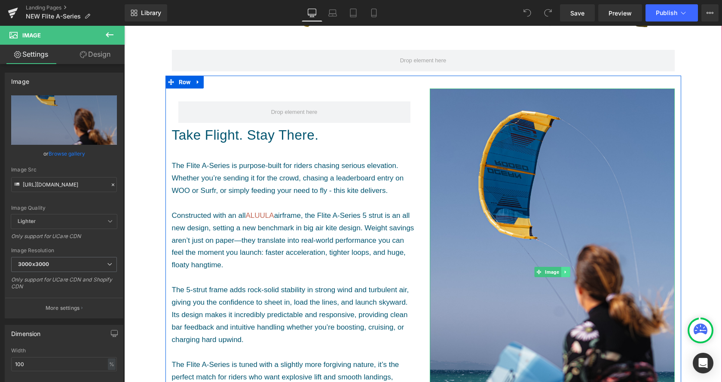
click at [566, 275] on link at bounding box center [565, 272] width 9 height 10
click at [569, 273] on link at bounding box center [569, 272] width 9 height 10
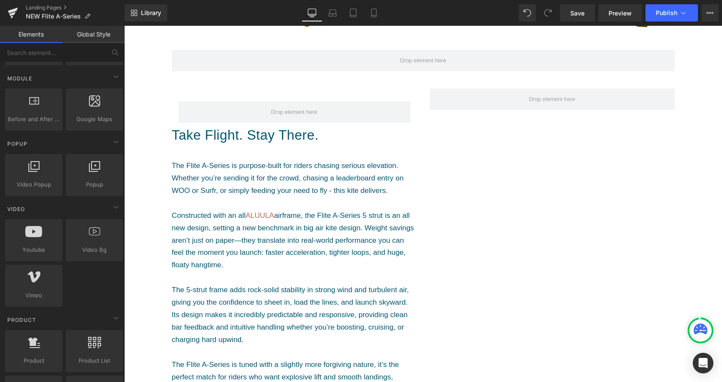
scroll to position [482, 0]
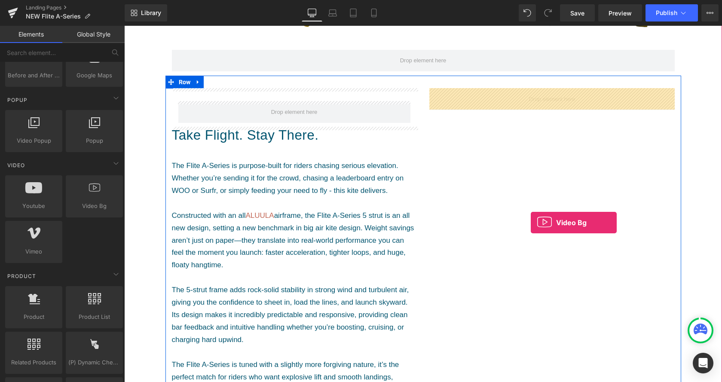
drag, startPoint x: 220, startPoint y: 227, endPoint x: 531, endPoint y: 223, distance: 311.1
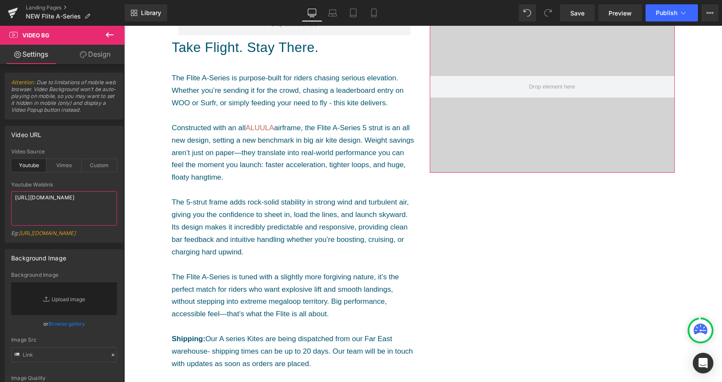
drag, startPoint x: 69, startPoint y: 208, endPoint x: 11, endPoint y: 180, distance: 64.6
click at [11, 191] on textarea "https://www.youtube.com/watch?v=O_HMoyaixkw" at bounding box center [64, 208] width 106 height 34
click at [92, 167] on div "Custom" at bounding box center [99, 165] width 35 height 13
drag, startPoint x: 76, startPoint y: 218, endPoint x: 9, endPoint y: 166, distance: 85.2
click at [11, 191] on textarea "https://cdn.shopify.com/s/files/1/0263/4153/9917/files/Stamped_Reviews.mp4?v=15…" at bounding box center [64, 208] width 106 height 34
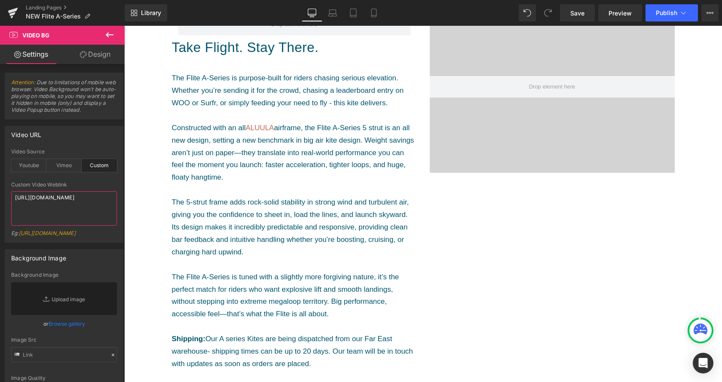
paste textarea "videos/c/o/v/2b7c6437a33c4fae86f8460fd8f972f6.mp4"
type textarea "https://cdn.shopify.com/videos/c/o/v/2b7c6437a33c4fae86f8460fd8f972f6.mp4"
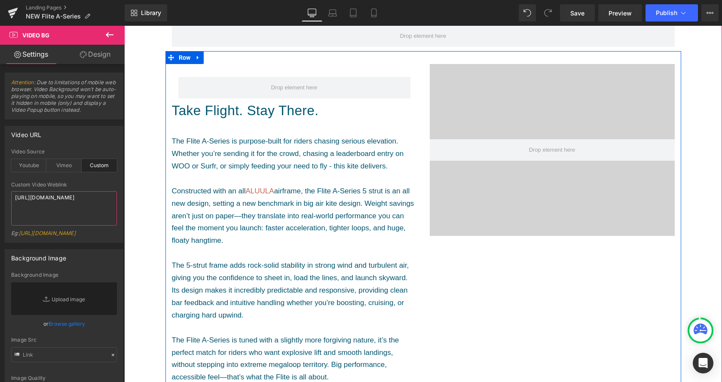
scroll to position [438, 0]
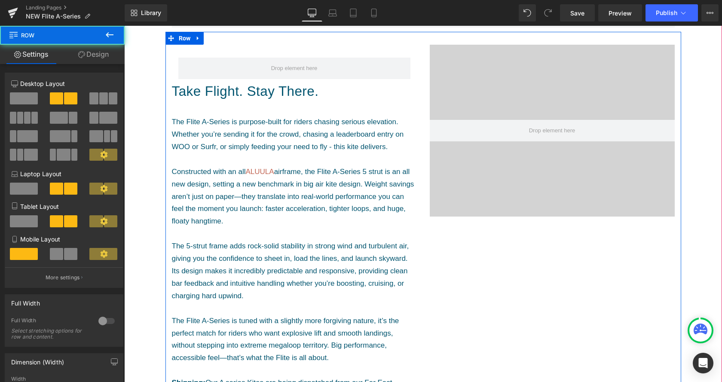
click at [514, 237] on div "Row Take Flight. Stay There. Constructed with an all ALUULA Shipping: (P) Descr…" at bounding box center [423, 227] width 516 height 390
click at [517, 169] on div at bounding box center [552, 131] width 245 height 172
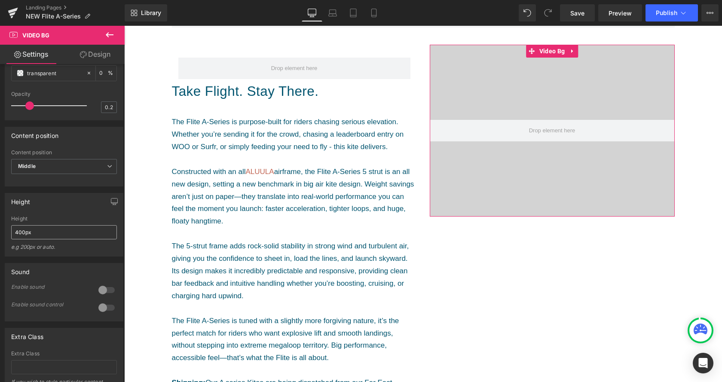
scroll to position [394, 0]
click at [63, 172] on span "Middle" at bounding box center [64, 164] width 106 height 15
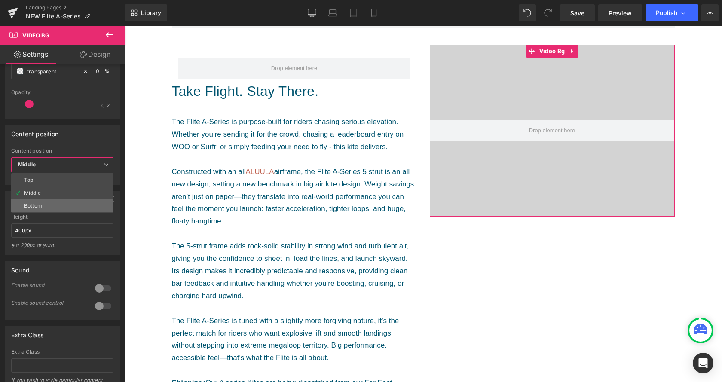
click at [55, 212] on li "Bottom" at bounding box center [62, 205] width 102 height 13
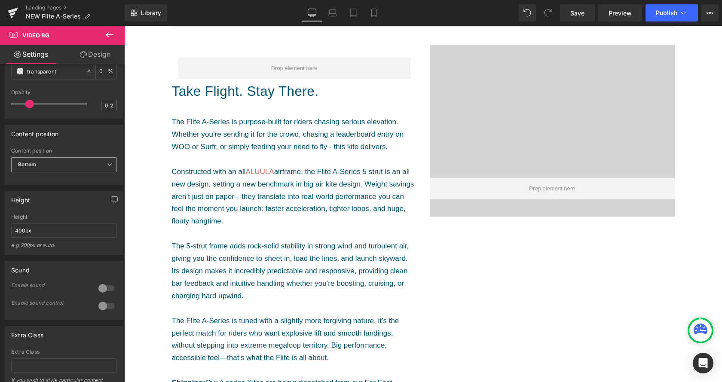
click at [65, 172] on span "Bottom" at bounding box center [64, 164] width 106 height 15
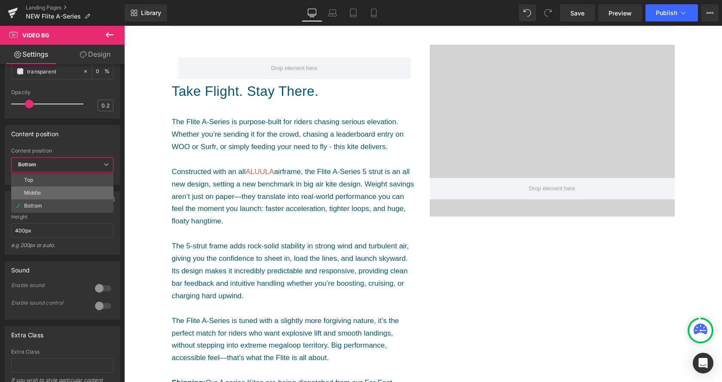
click at [59, 199] on li "Middle" at bounding box center [62, 192] width 102 height 13
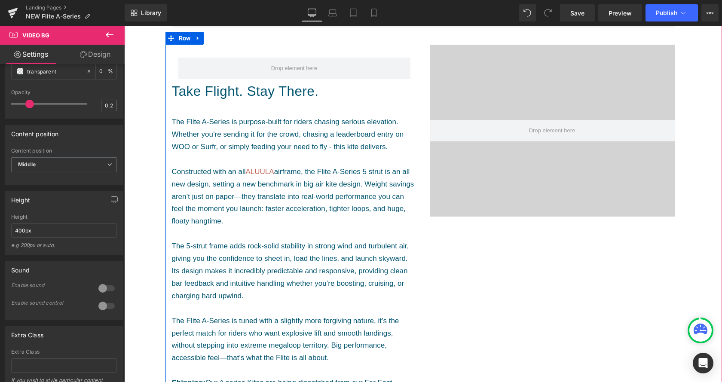
click at [510, 296] on div "Row Take Flight. Stay There. Constructed with an all ALUULA Shipping: (P) Descr…" at bounding box center [423, 227] width 516 height 390
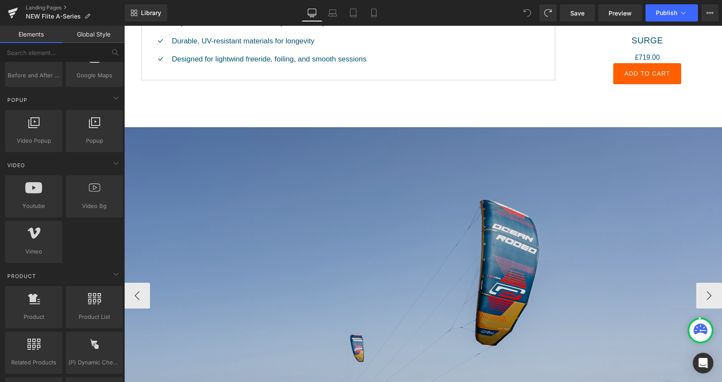
scroll to position [1096, 0]
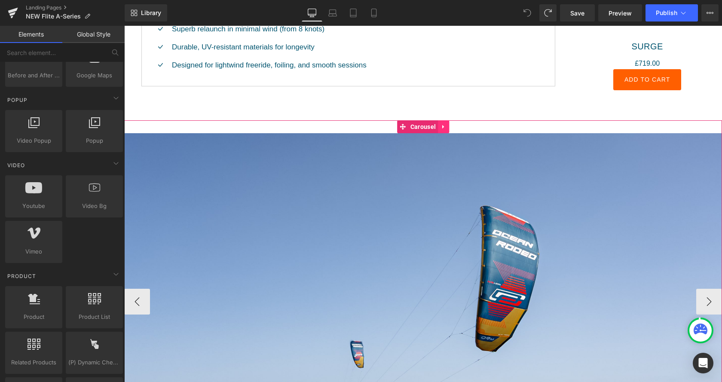
click at [446, 127] on link at bounding box center [443, 126] width 11 height 13
click at [452, 126] on link at bounding box center [448, 126] width 11 height 13
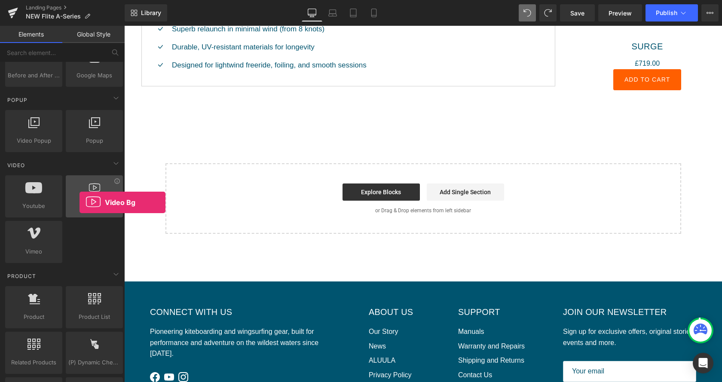
drag, startPoint x: 103, startPoint y: 196, endPoint x: 79, endPoint y: 202, distance: 24.1
click at [79, 202] on div "Video Bg videos, backgrounds, youtube, vimeo" at bounding box center [94, 196] width 57 height 42
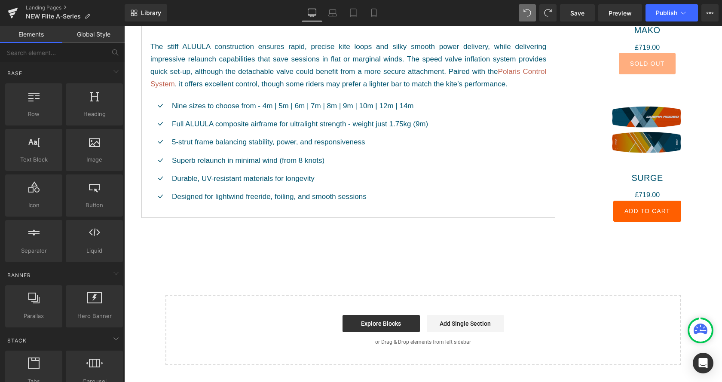
scroll to position [1052, 0]
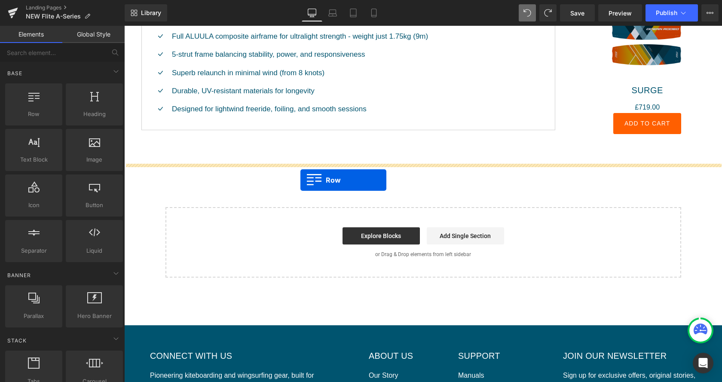
drag, startPoint x: 150, startPoint y: 127, endPoint x: 300, endPoint y: 180, distance: 159.8
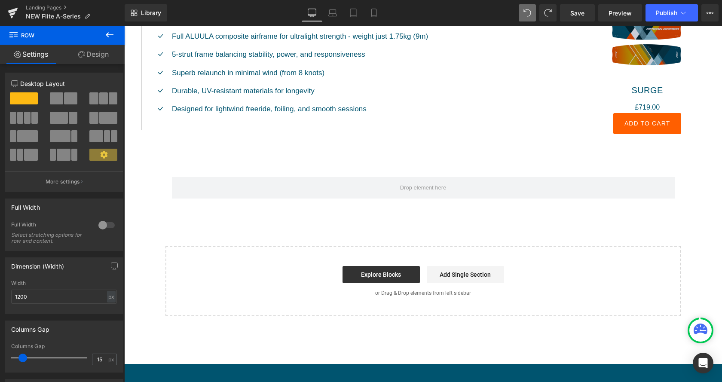
click at [108, 39] on icon at bounding box center [109, 35] width 10 height 10
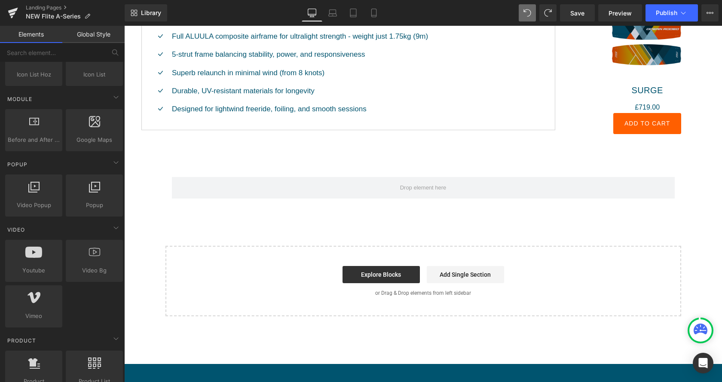
scroll to position [438, 0]
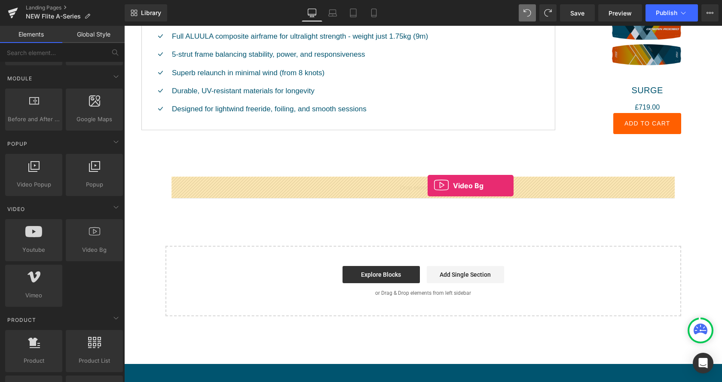
drag, startPoint x: 222, startPoint y: 270, endPoint x: 428, endPoint y: 186, distance: 222.1
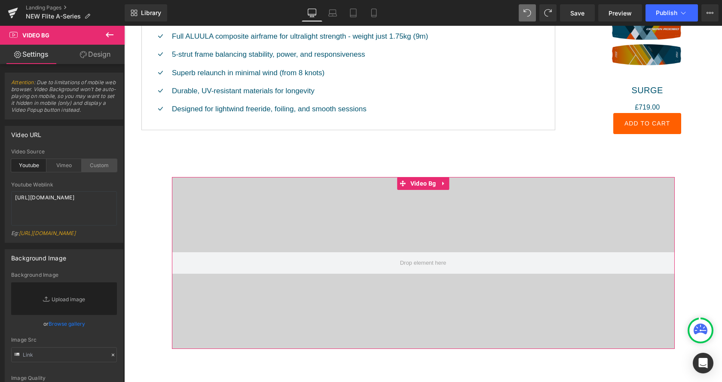
click at [92, 165] on div "Custom" at bounding box center [99, 165] width 35 height 13
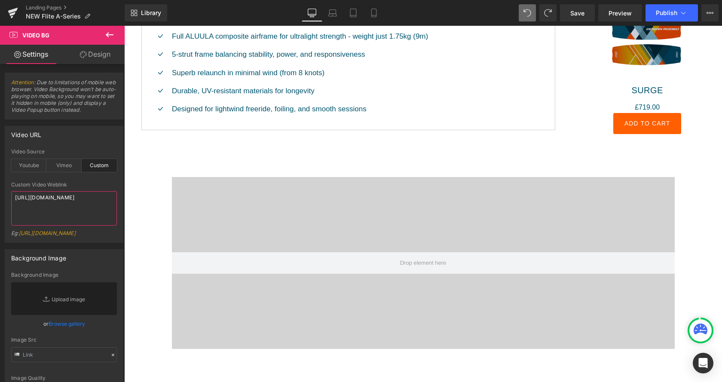
drag, startPoint x: 67, startPoint y: 220, endPoint x: 7, endPoint y: 166, distance: 81.2
click at [11, 191] on textarea "https://cdn.shopify.com/s/files/1/0263/4153/9917/files/Stamped_Reviews.mp4?v=15…" at bounding box center [64, 208] width 106 height 34
paste textarea "videos/c/o/v/2b7c6437a33c4fae86f8460fd8f972f6.mp4"
type textarea "https://cdn.shopify.com/videos/c/o/v/2b7c6437a33c4fae86f8460fd8f972f6.mp4"
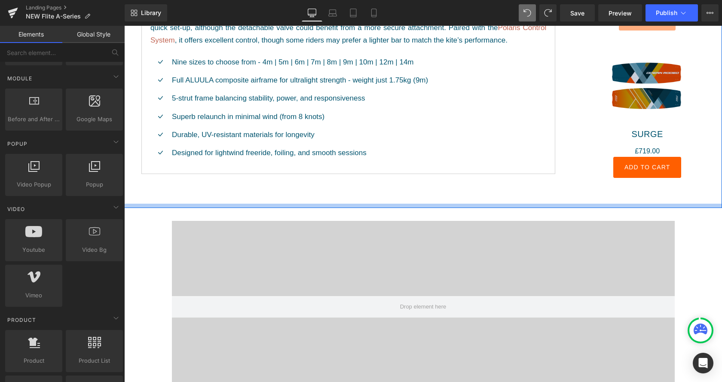
scroll to position [1052, 0]
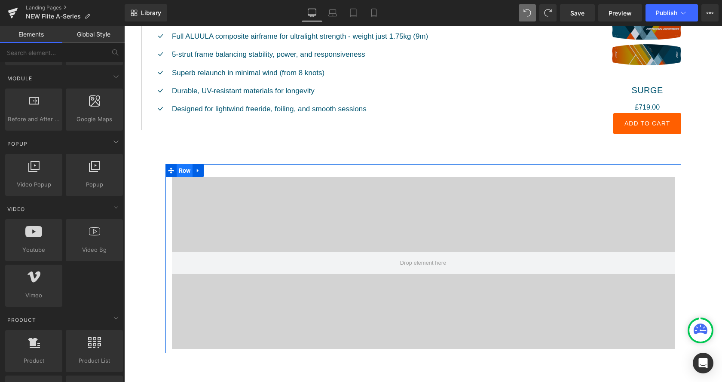
click at [184, 169] on span "Row" at bounding box center [185, 170] width 16 height 13
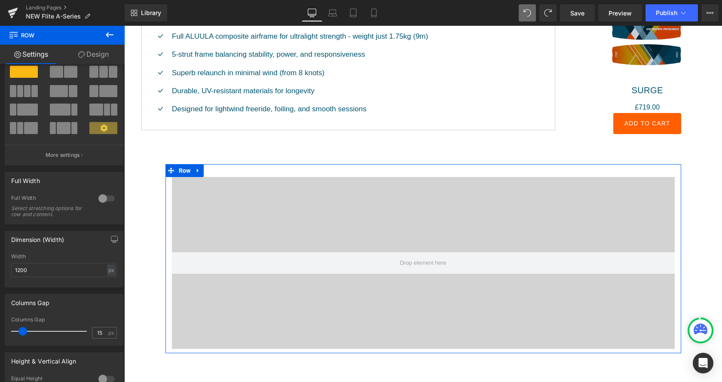
scroll to position [26, 0]
click at [112, 197] on div at bounding box center [106, 199] width 21 height 14
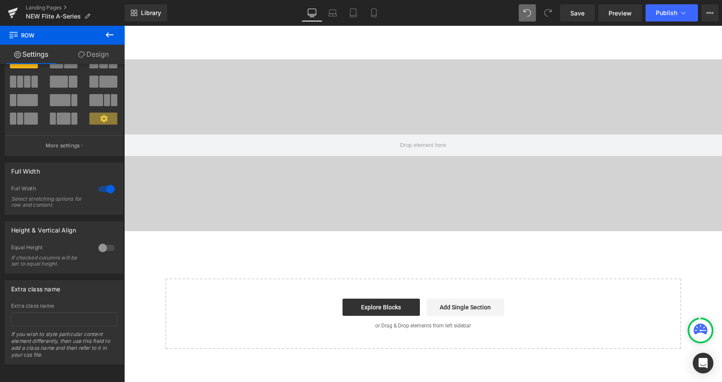
scroll to position [1140, 0]
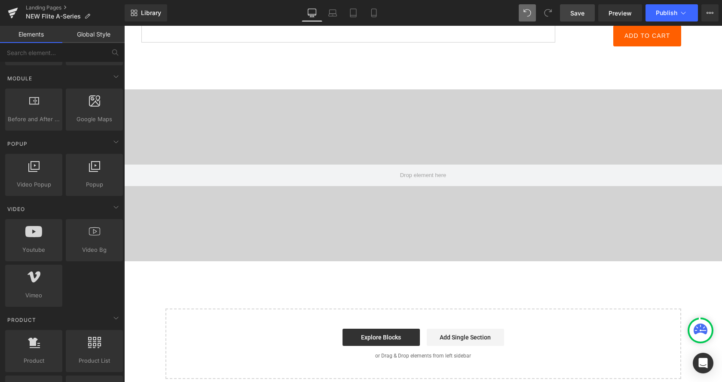
click at [575, 15] on span "Save" at bounding box center [577, 13] width 14 height 9
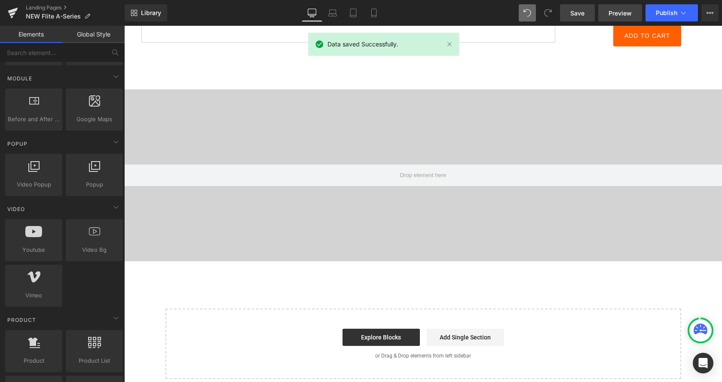
click at [623, 12] on span "Preview" at bounding box center [619, 13] width 23 height 9
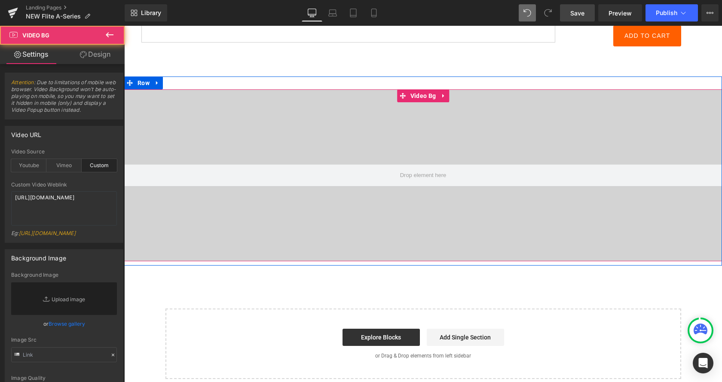
click at [340, 125] on div at bounding box center [423, 175] width 598 height 172
click at [423, 95] on span "Video Bg" at bounding box center [423, 96] width 24 height 10
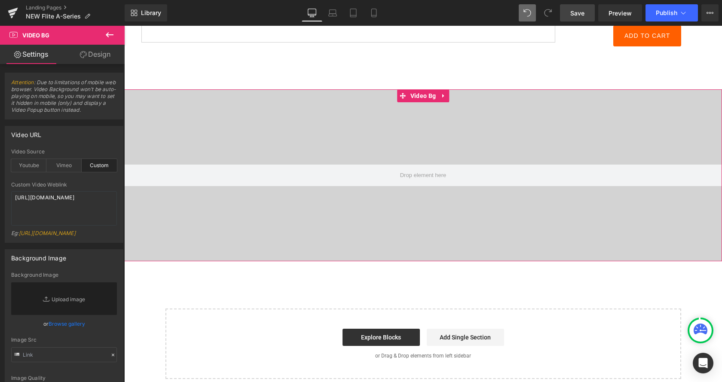
click at [102, 52] on link "Design" at bounding box center [95, 54] width 62 height 19
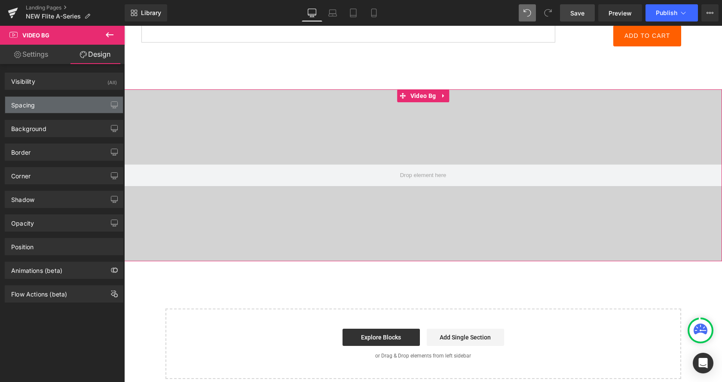
click at [68, 107] on div "Spacing" at bounding box center [64, 105] width 118 height 16
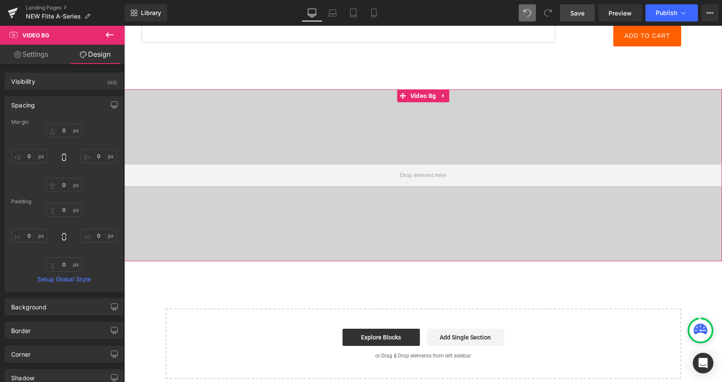
click at [99, 101] on div "Spacing" at bounding box center [64, 105] width 118 height 16
click at [94, 106] on div "Spacing" at bounding box center [64, 105] width 118 height 16
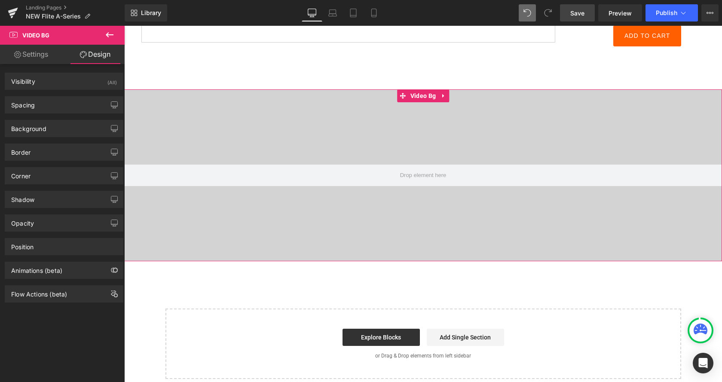
click at [30, 54] on link "Settings" at bounding box center [31, 54] width 62 height 19
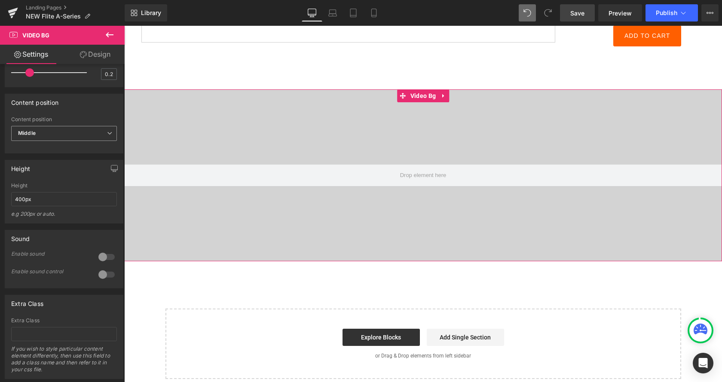
scroll to position [454, 0]
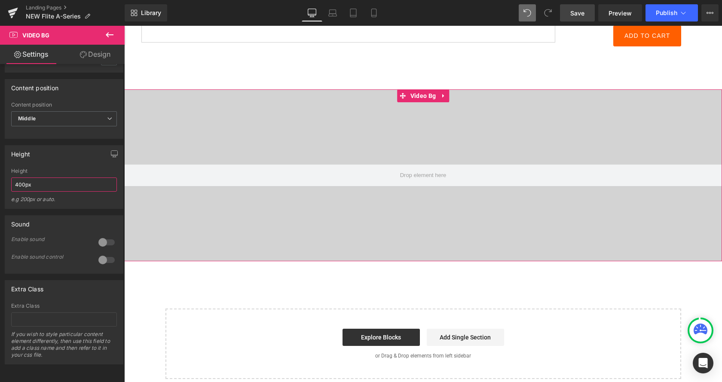
drag, startPoint x: 43, startPoint y: 185, endPoint x: 0, endPoint y: 186, distance: 43.0
click at [11, 186] on input "400px" at bounding box center [64, 184] width 106 height 14
click at [0, 186] on div "Height 400px Height 400px e.g 200px or auto. 400px Height 400px e.g 200px or au…" at bounding box center [64, 174] width 128 height 70
drag, startPoint x: 46, startPoint y: 185, endPoint x: 0, endPoint y: 186, distance: 46.0
click at [11, 186] on input "400px" at bounding box center [64, 184] width 106 height 14
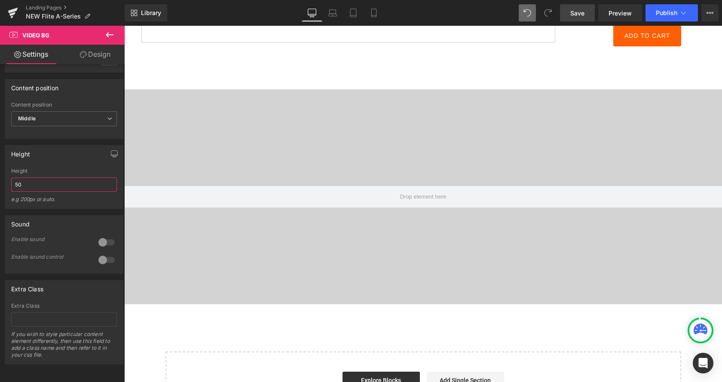
type input "5"
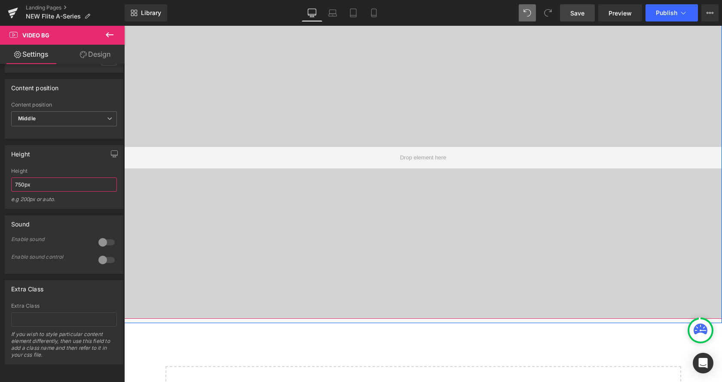
scroll to position [1183, 0]
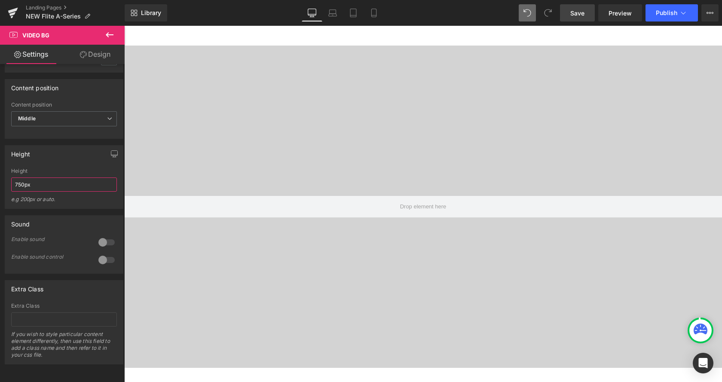
type input "750px"
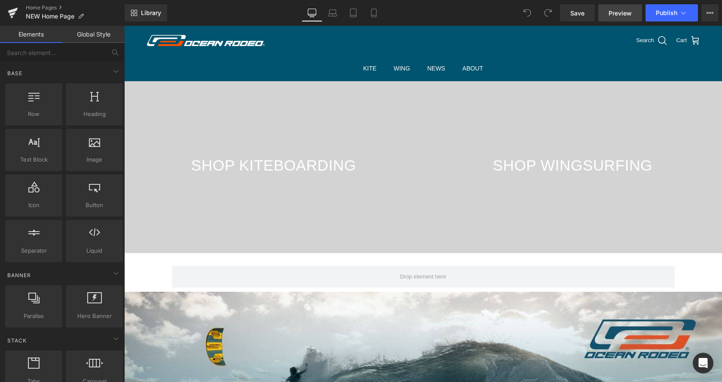
click at [623, 18] on link "Preview" at bounding box center [620, 12] width 44 height 17
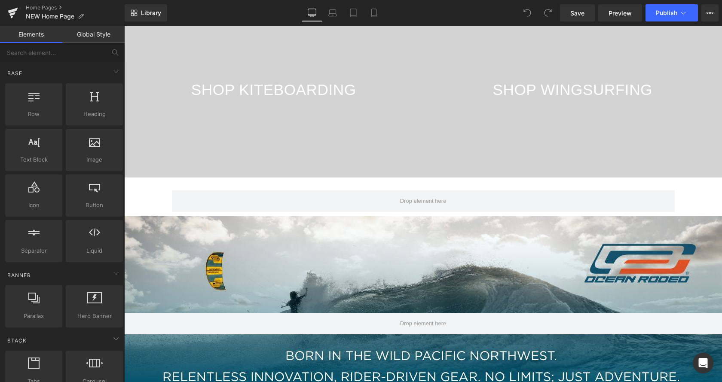
scroll to position [88, 0]
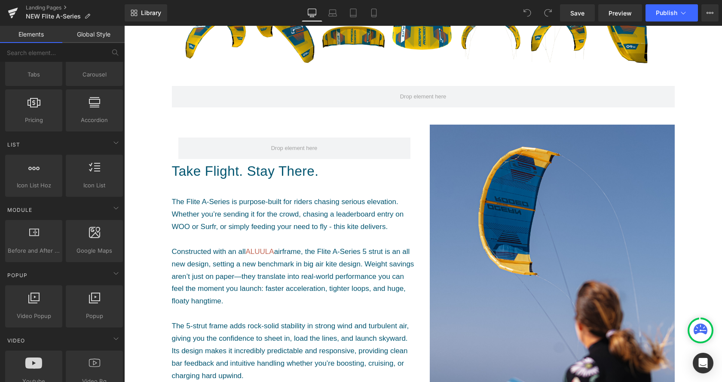
scroll to position [307, 0]
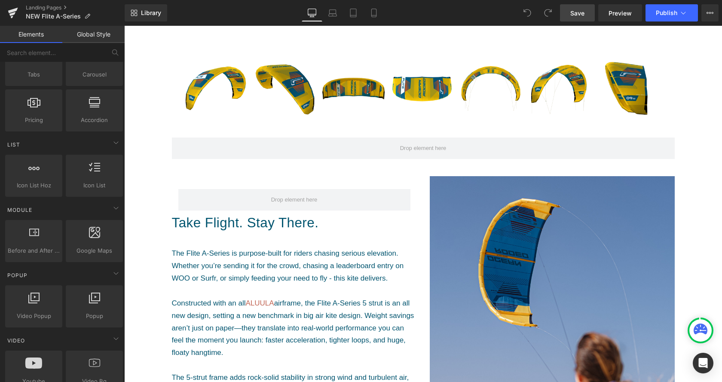
click at [579, 15] on span "Save" at bounding box center [577, 13] width 14 height 9
